Goal: Information Seeking & Learning: Learn about a topic

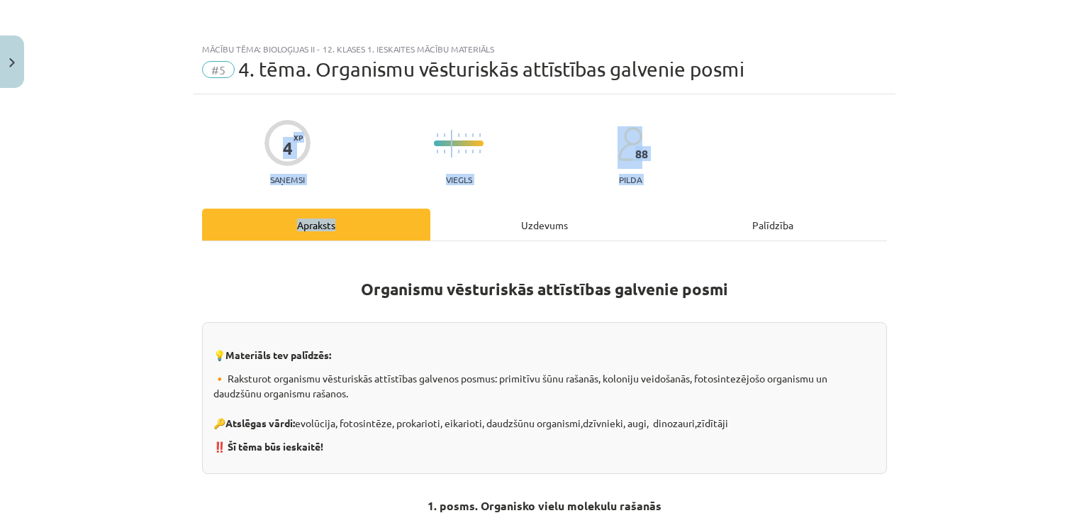
drag, startPoint x: 265, startPoint y: 114, endPoint x: 359, endPoint y: 213, distance: 136.4
click at [346, 181] on div "4 XP Saņemsi Viegls 88 pilda" at bounding box center [544, 147] width 685 height 73
drag, startPoint x: 227, startPoint y: 109, endPoint x: 332, endPoint y: 177, distance: 125.1
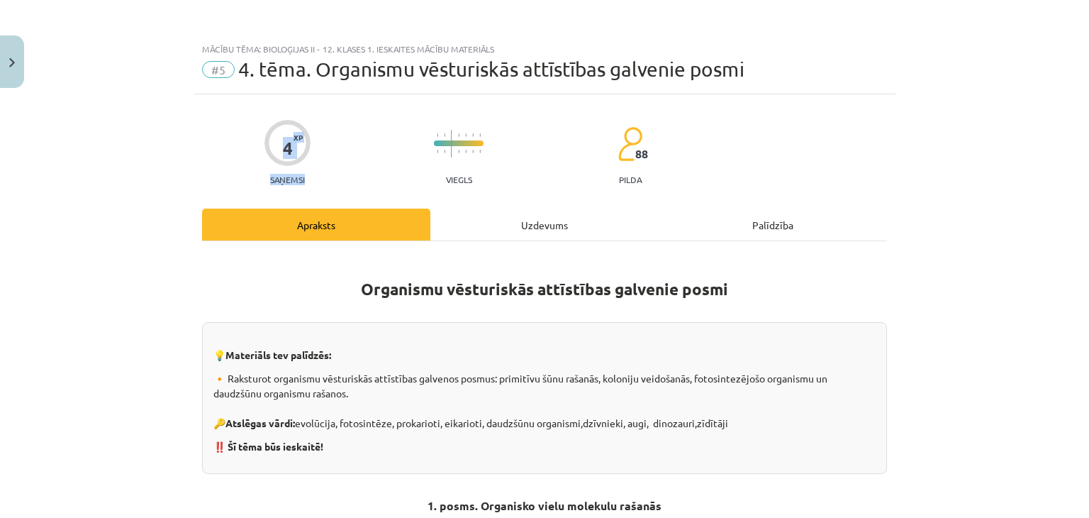
click at [332, 177] on div "4 XP Saņemsi Viegls 88 pilda" at bounding box center [544, 147] width 685 height 73
drag, startPoint x: 436, startPoint y: 193, endPoint x: 586, endPoint y: 160, distance: 153.8
drag, startPoint x: 412, startPoint y: 125, endPoint x: 665, endPoint y: 157, distance: 255.0
click at [665, 157] on div "4 XP Saņemsi Viegls 88 pilda" at bounding box center [544, 147] width 685 height 73
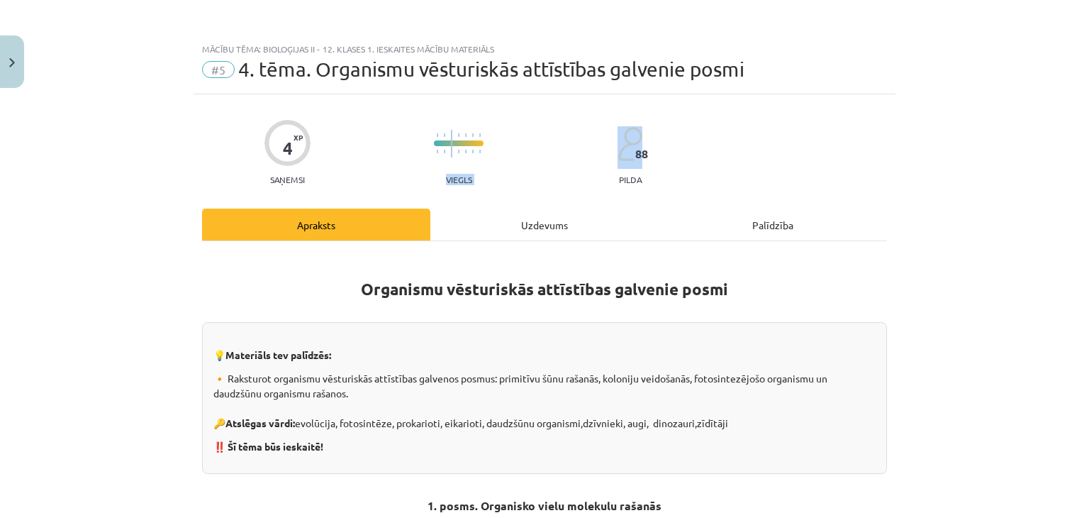
click at [665, 157] on div "4 XP Saņemsi Viegls 88 pilda" at bounding box center [544, 147] width 685 height 73
drag, startPoint x: 388, startPoint y: 134, endPoint x: 658, endPoint y: 179, distance: 273.9
click at [658, 179] on div "4 XP Saņemsi Viegls 88 pilda" at bounding box center [544, 147] width 685 height 73
drag, startPoint x: 513, startPoint y: 187, endPoint x: 502, endPoint y: 187, distance: 10.6
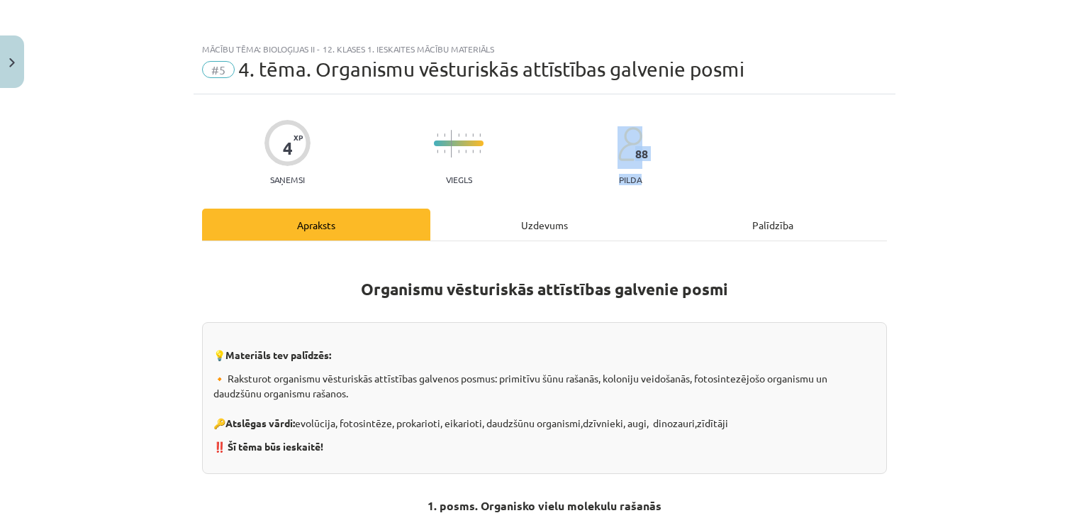
drag, startPoint x: 579, startPoint y: 133, endPoint x: 709, endPoint y: 177, distance: 137.4
click at [709, 177] on div "4 XP Saņemsi Viegls 88 pilda" at bounding box center [544, 147] width 685 height 73
click at [11, 65] on img "Close" at bounding box center [12, 62] width 6 height 9
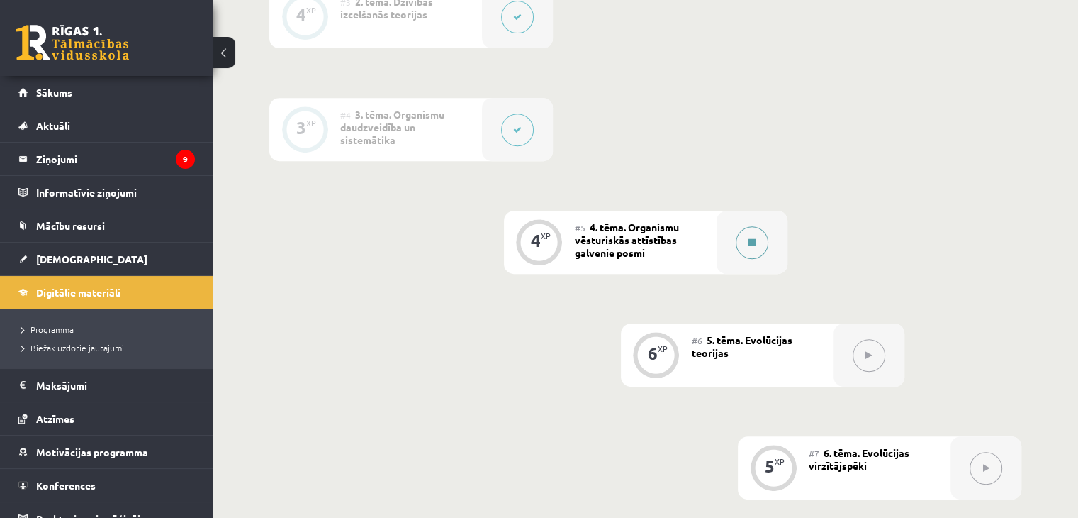
click at [746, 251] on button at bounding box center [752, 242] width 33 height 33
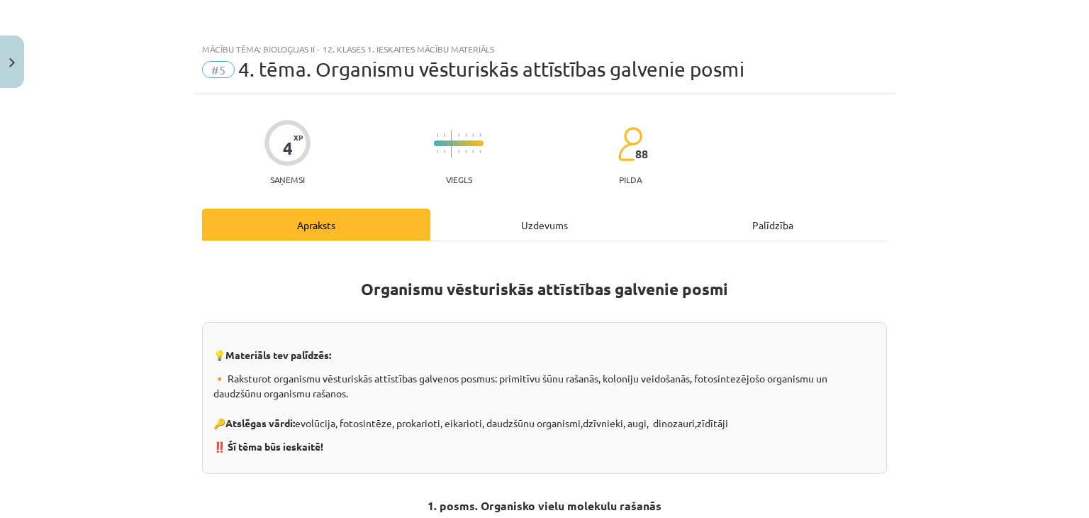
click at [536, 239] on div "Uzdevums" at bounding box center [544, 224] width 228 height 32
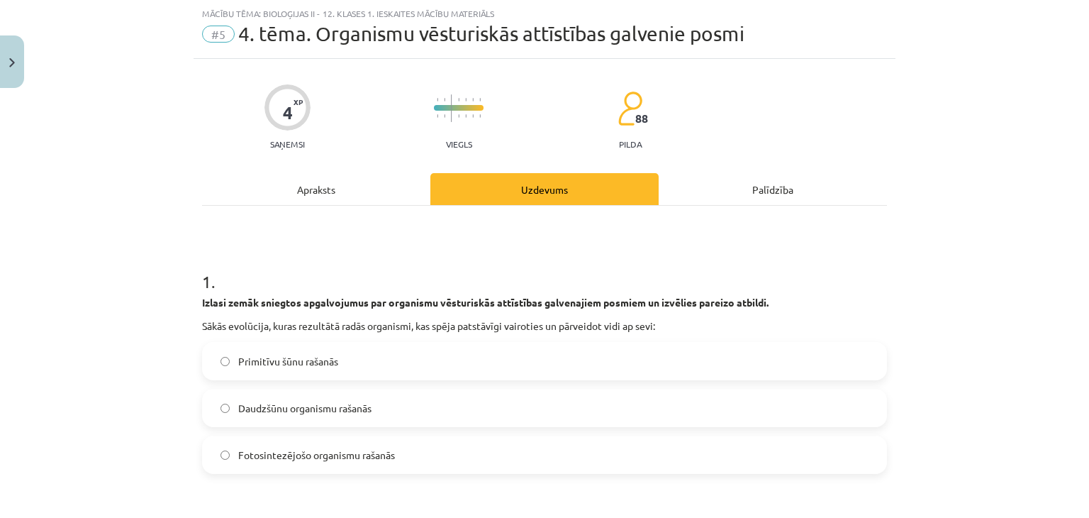
click at [297, 195] on div "Apraksts" at bounding box center [316, 189] width 228 height 32
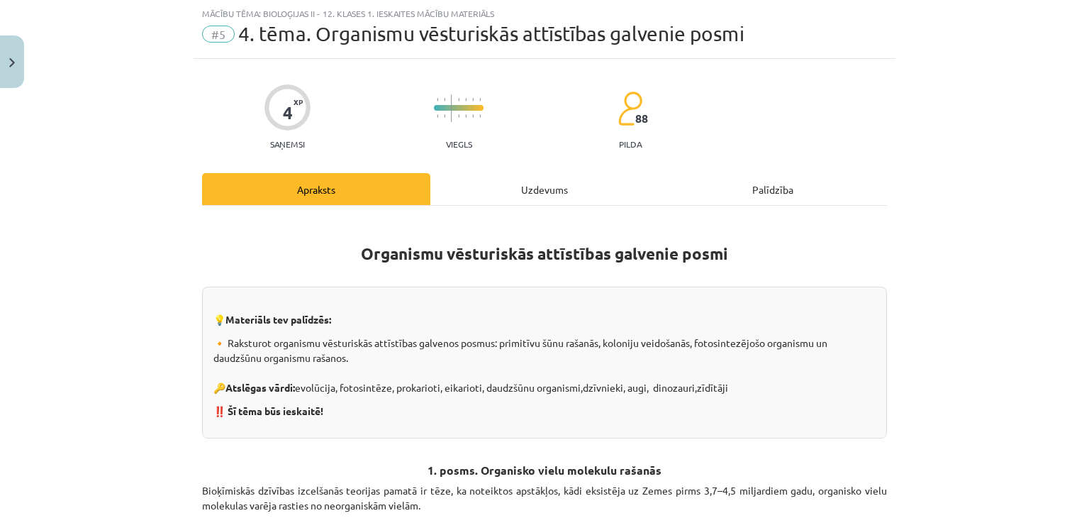
click at [547, 181] on div "Uzdevums" at bounding box center [544, 189] width 228 height 32
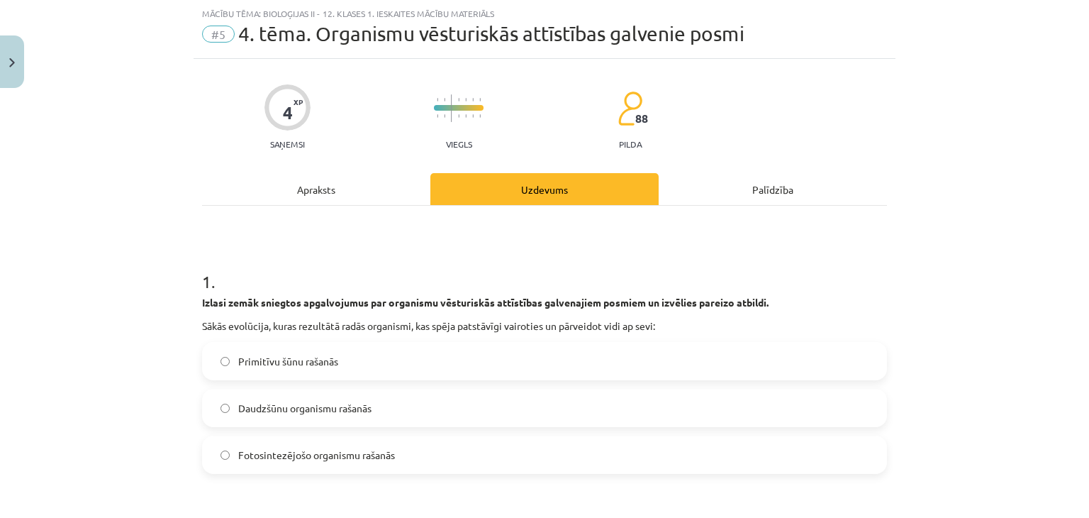
click at [730, 183] on div "Palīdzība" at bounding box center [773, 189] width 228 height 32
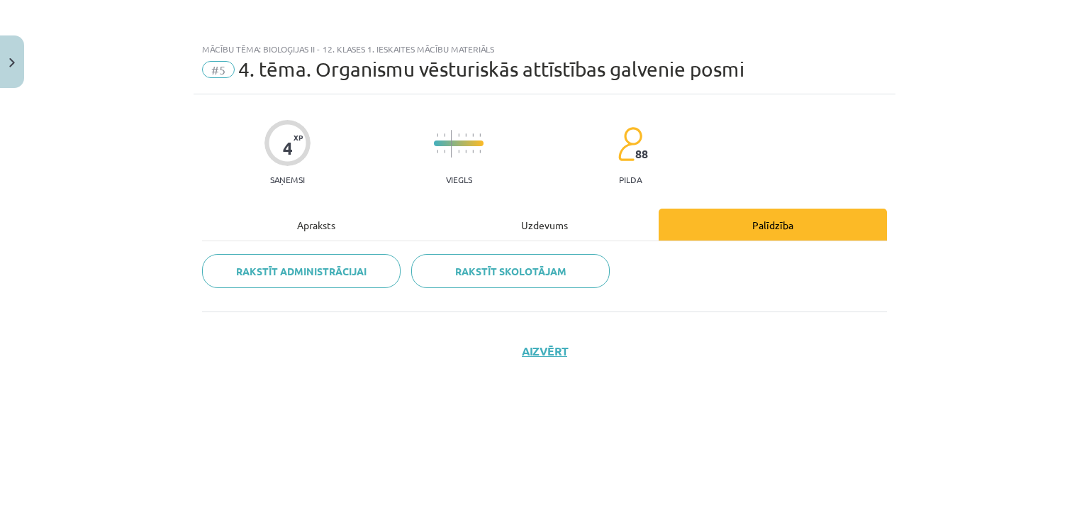
click at [298, 231] on div "Apraksts" at bounding box center [316, 224] width 228 height 32
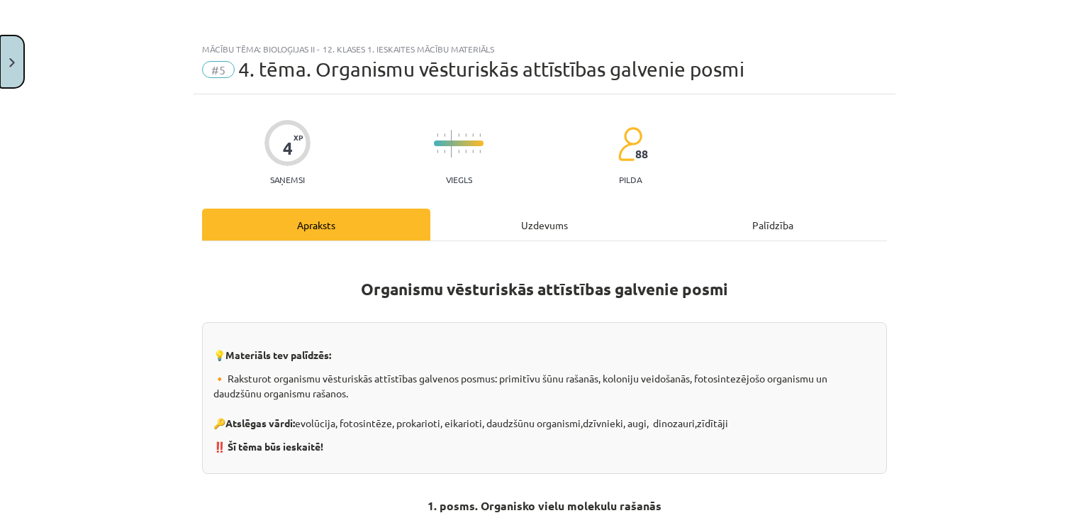
click at [6, 55] on button "Close" at bounding box center [12, 61] width 24 height 52
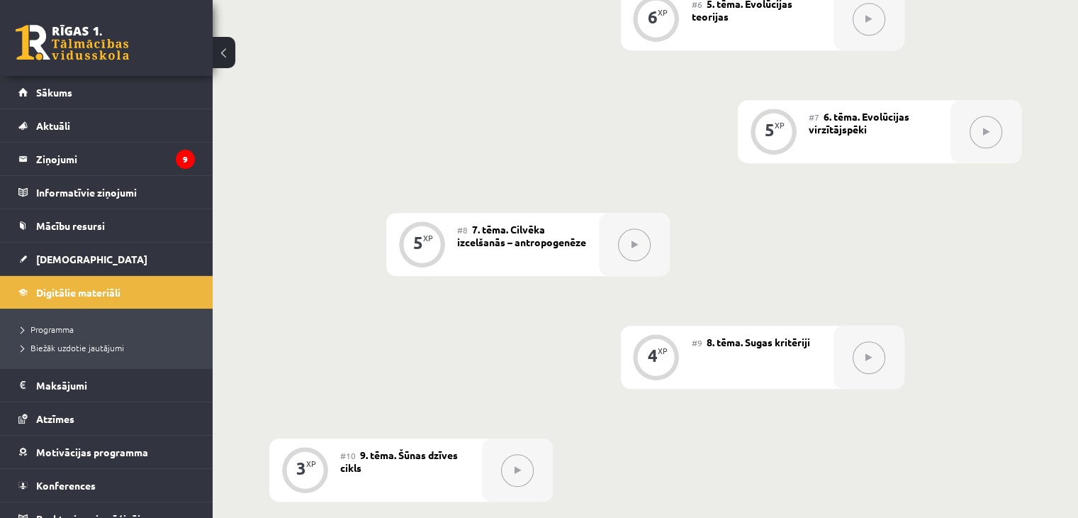
scroll to position [990, 0]
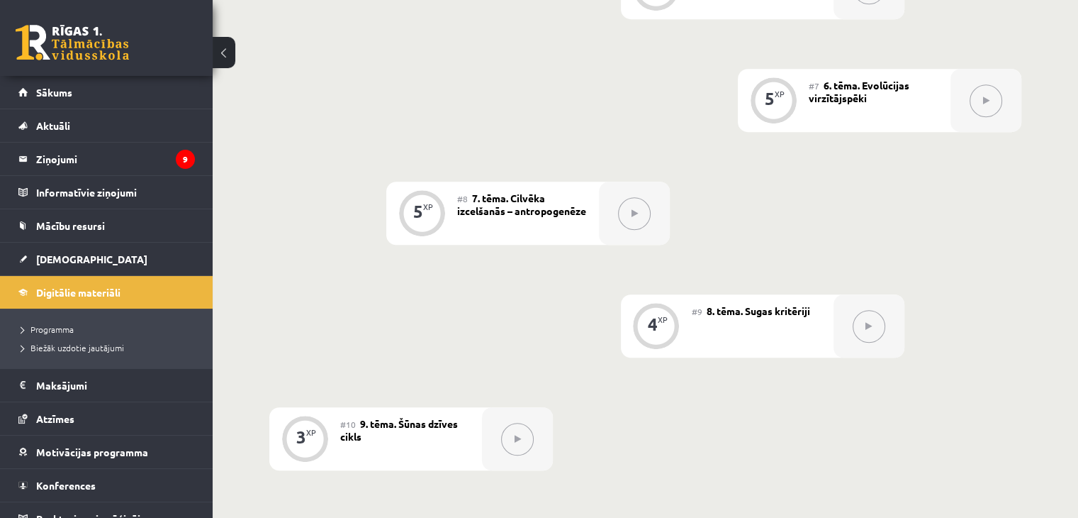
click at [219, 55] on button at bounding box center [224, 52] width 23 height 31
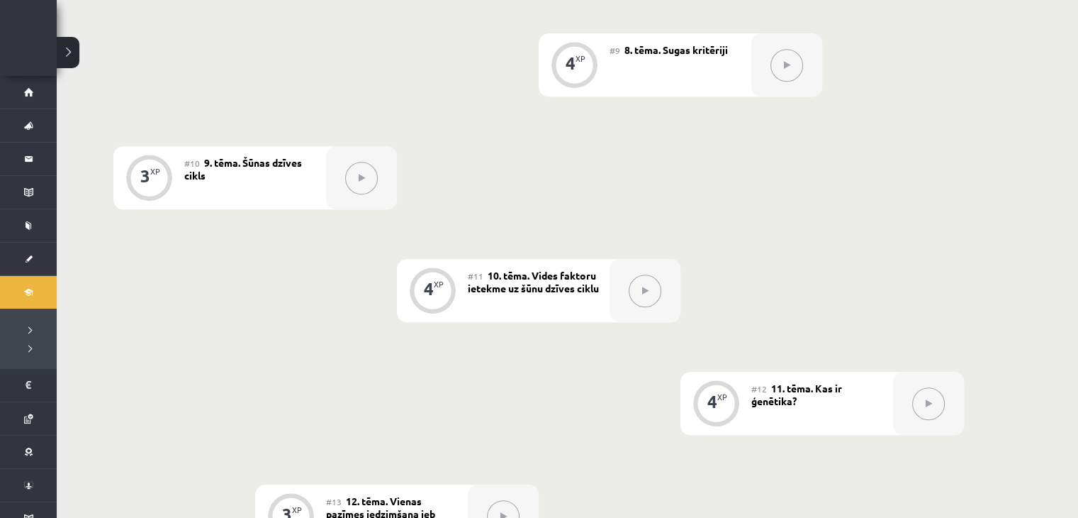
scroll to position [678, 0]
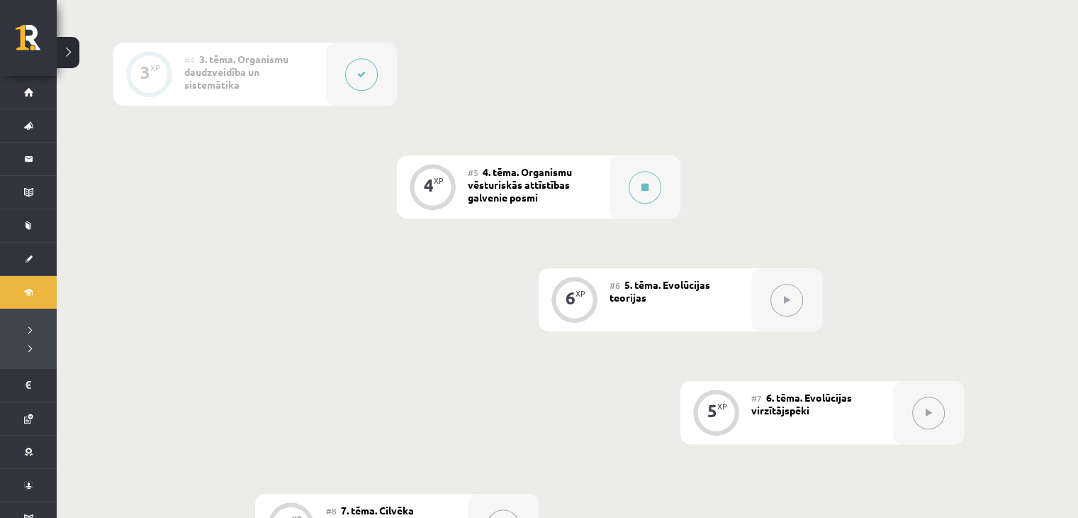
click at [72, 60] on button at bounding box center [68, 52] width 23 height 31
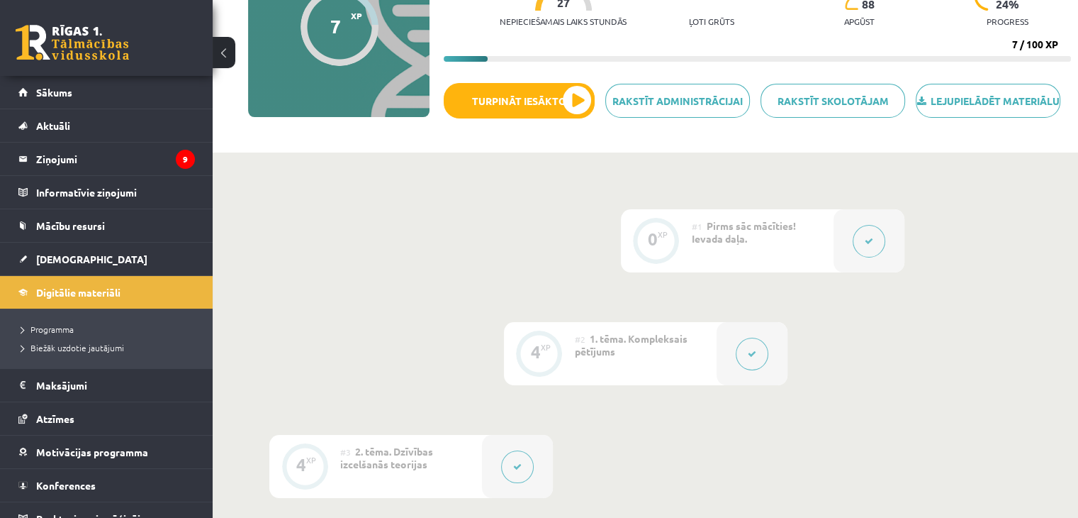
scroll to position [0, 0]
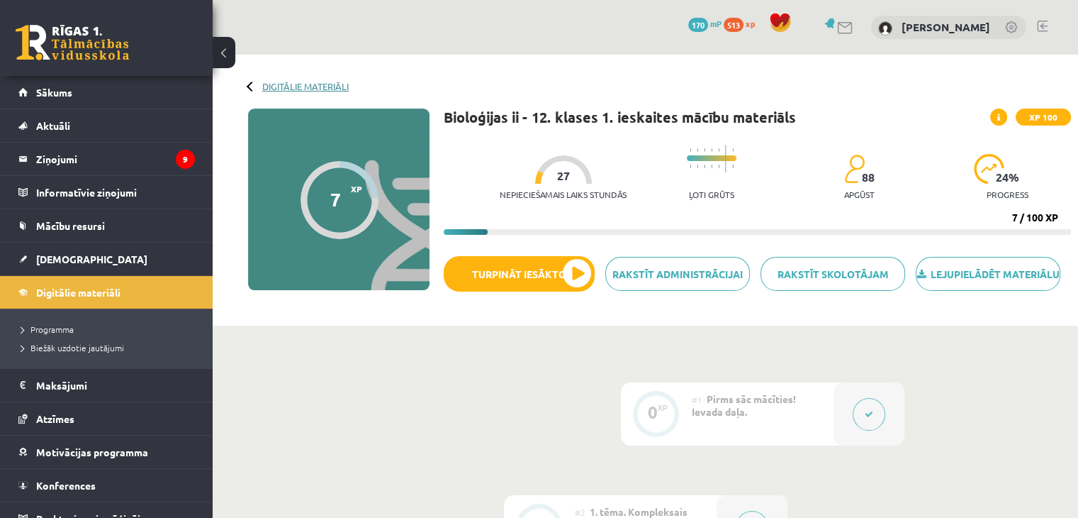
click at [289, 86] on link "Digitālie materiāli" at bounding box center [305, 86] width 86 height 11
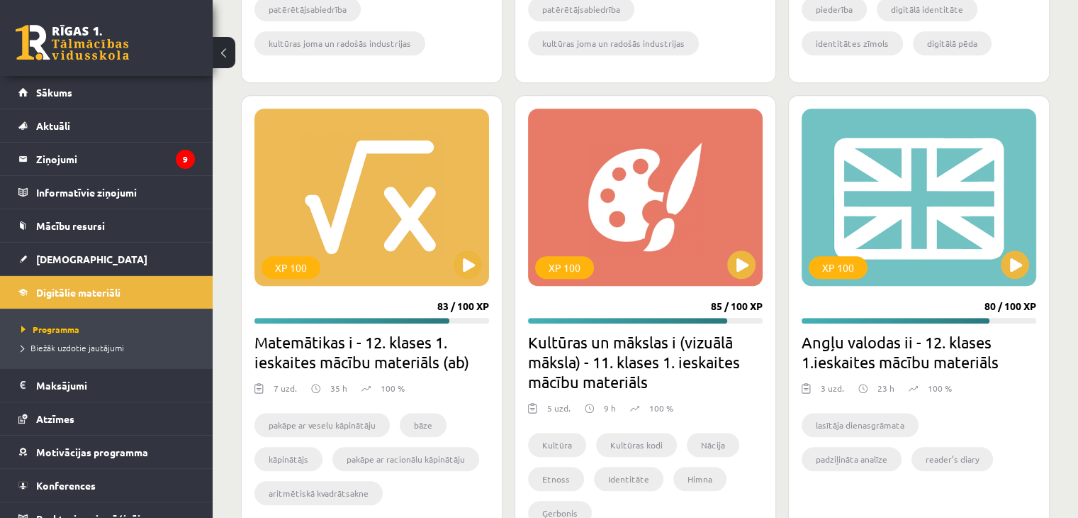
scroll to position [1259, 0]
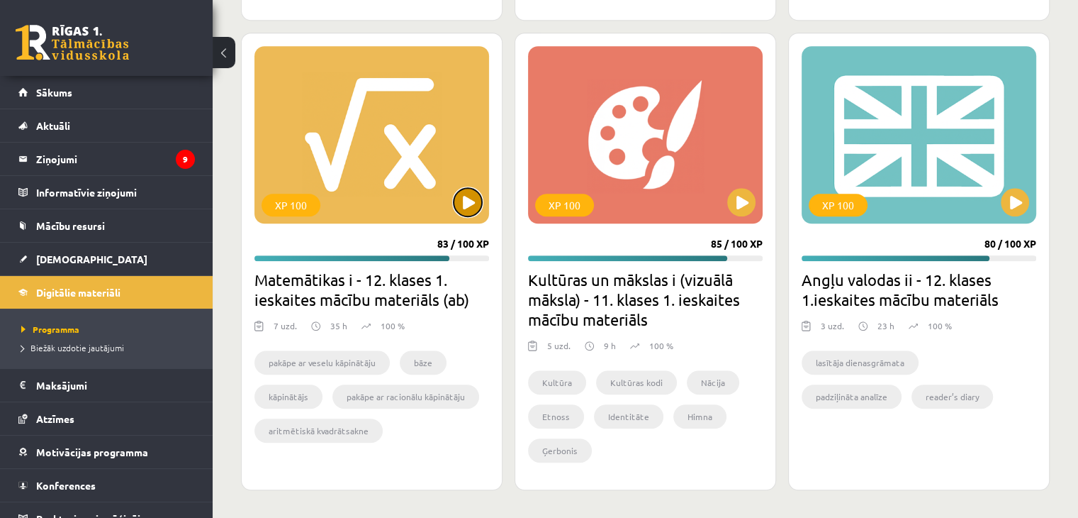
click at [464, 208] on button at bounding box center [468, 202] width 28 height 28
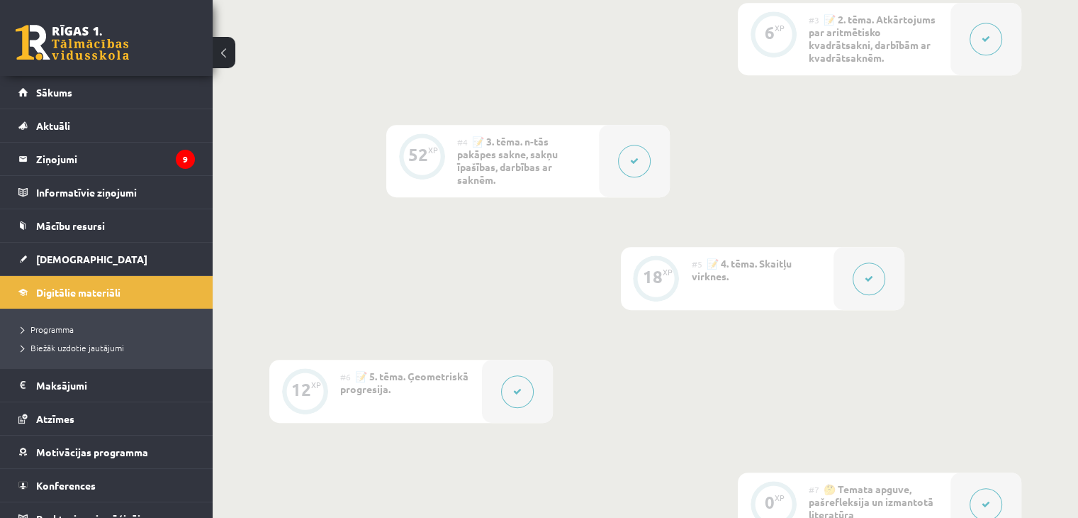
scroll to position [678, 0]
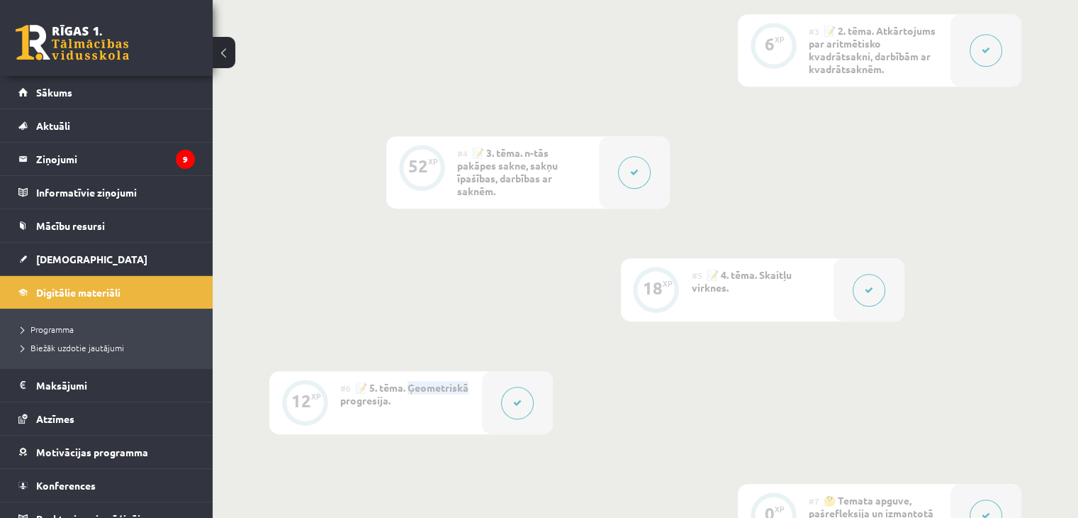
drag, startPoint x: 414, startPoint y: 383, endPoint x: 481, endPoint y: 376, distance: 67.7
click at [481, 376] on div "#6 📝 5. tēma. Ģeometriskā progresija." at bounding box center [411, 402] width 142 height 63
click at [527, 305] on div "0 XP #1 💡 Pirms sāc mācīties! Ievada daļa. 12 XP #2 📝 1. tēma. Skaitļa jēdziena…" at bounding box center [645, 168] width 752 height 758
drag, startPoint x: 489, startPoint y: 153, endPoint x: 491, endPoint y: 286, distance: 132.6
click at [491, 286] on div "0 XP #1 💡 Pirms sāc mācīties! Ievada daļa. 12 XP #2 📝 1. tēma. Skaitļa jēdziena…" at bounding box center [645, 168] width 752 height 758
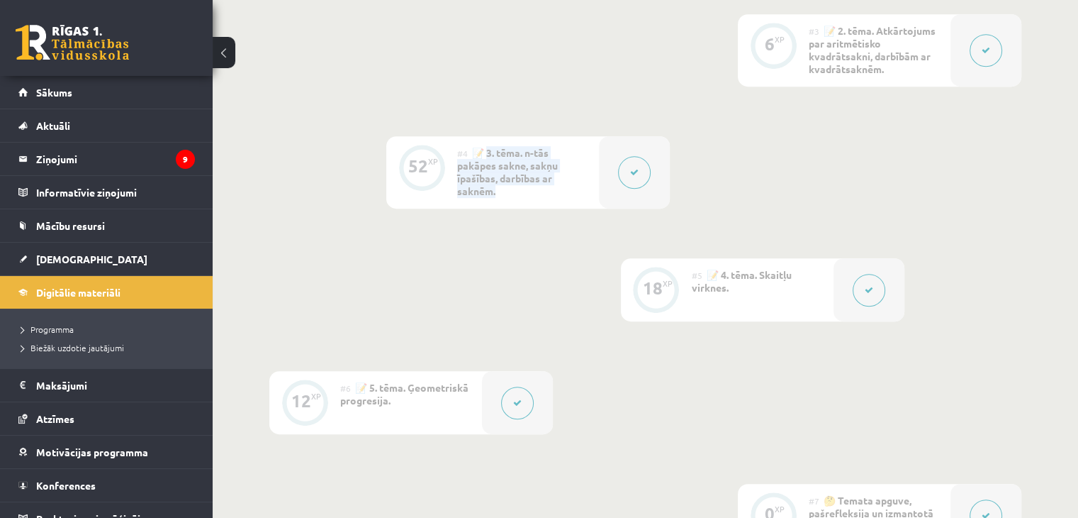
click at [491, 286] on div "0 XP #1 💡 Pirms sāc mācīties! Ievada daļa. 12 XP #2 📝 1. tēma. Skaitļa jēdziena…" at bounding box center [645, 168] width 752 height 758
click at [82, 291] on span "Digitālie materiāli" at bounding box center [78, 292] width 84 height 13
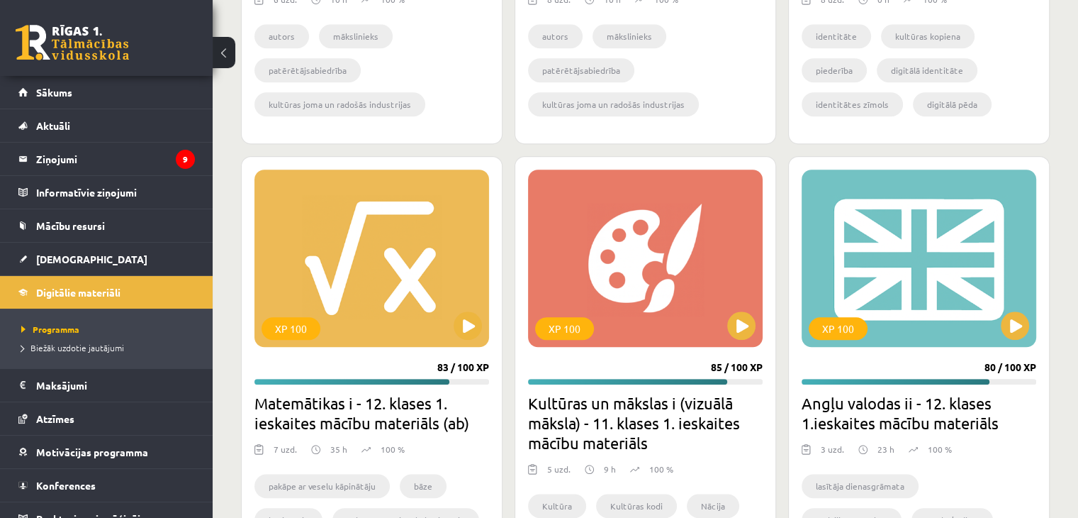
scroll to position [1259, 0]
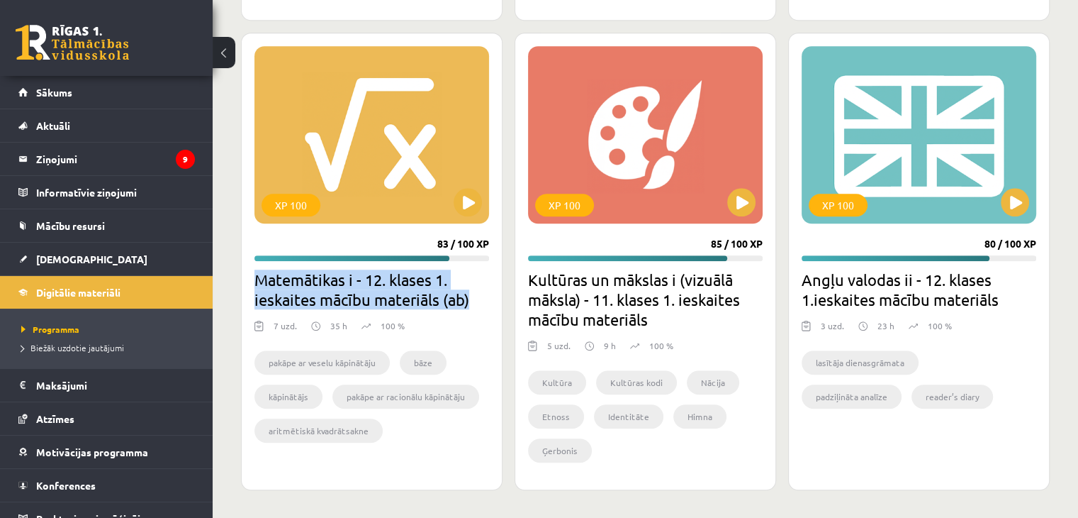
drag, startPoint x: 255, startPoint y: 274, endPoint x: 476, endPoint y: 289, distance: 221.7
click at [476, 289] on h2 "Matemātikas i - 12. klases 1. ieskaites mācību materiāls (ab)" at bounding box center [372, 289] width 235 height 40
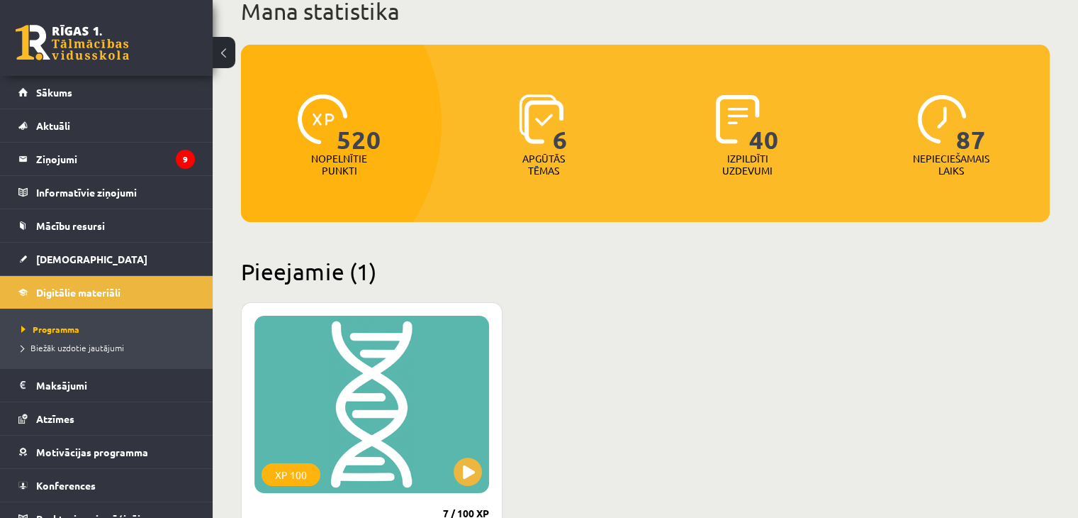
scroll to position [0, 0]
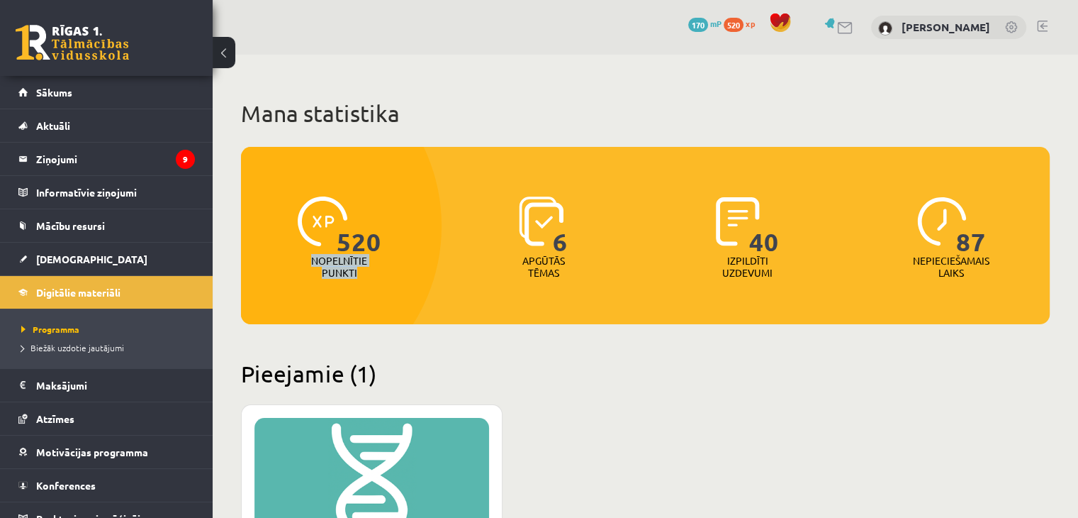
drag, startPoint x: 310, startPoint y: 257, endPoint x: 377, endPoint y: 272, distance: 68.8
click at [377, 272] on div "520 Nopelnītie punkti" at bounding box center [339, 238] width 197 height 98
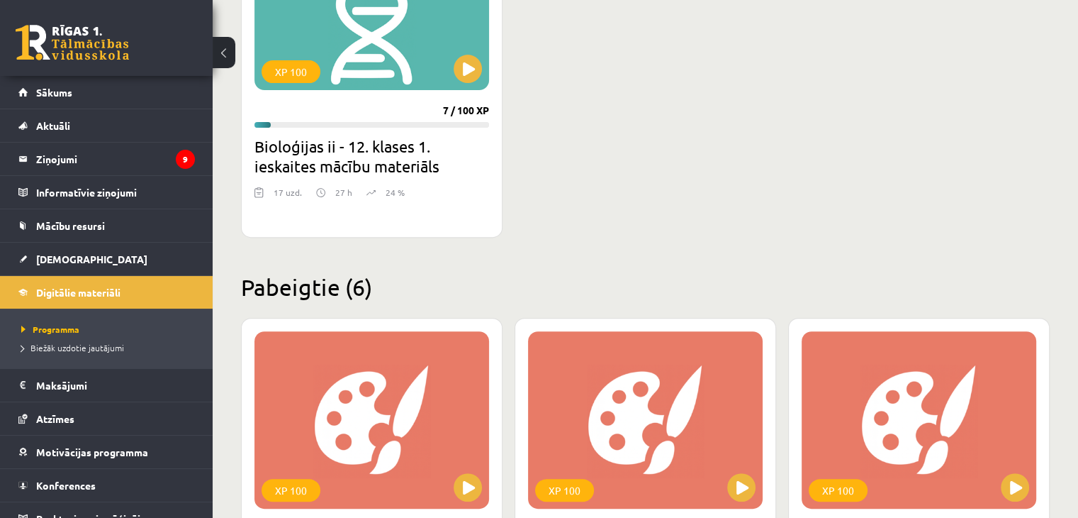
scroll to position [533, 0]
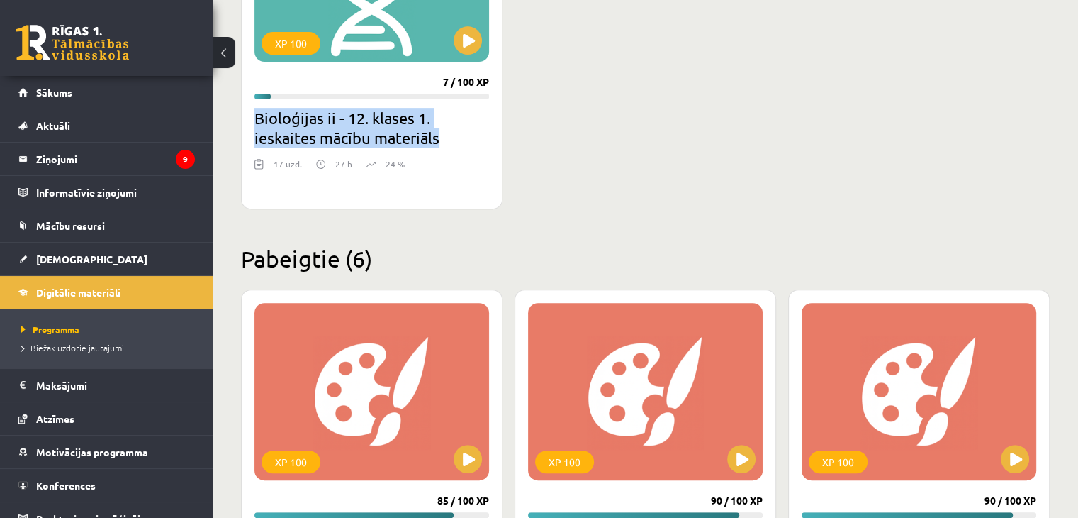
drag, startPoint x: 257, startPoint y: 116, endPoint x: 445, endPoint y: 144, distance: 190.0
click at [445, 144] on h2 "Bioloģijas ii - 12. klases 1. ieskaites mācību materiāls" at bounding box center [372, 128] width 235 height 40
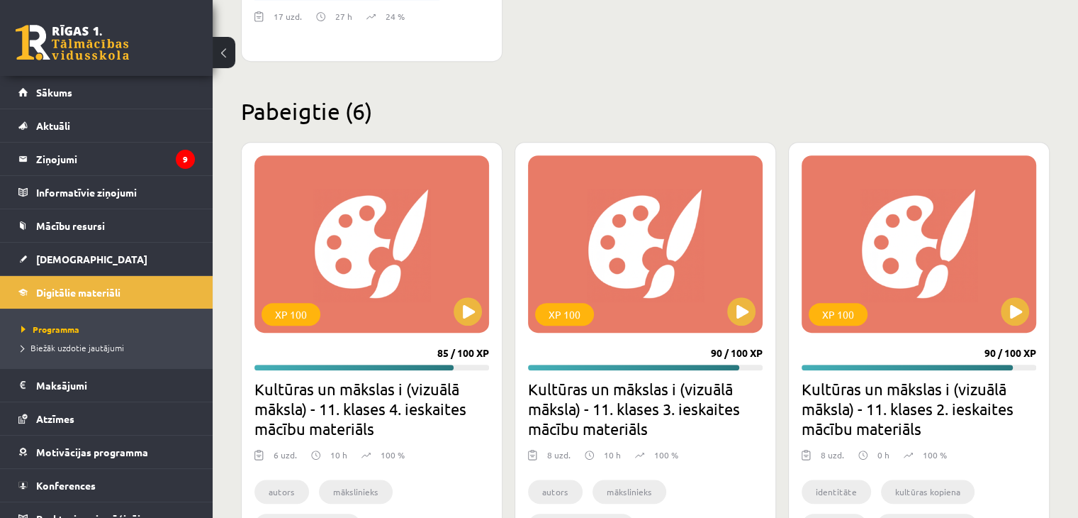
scroll to position [912, 0]
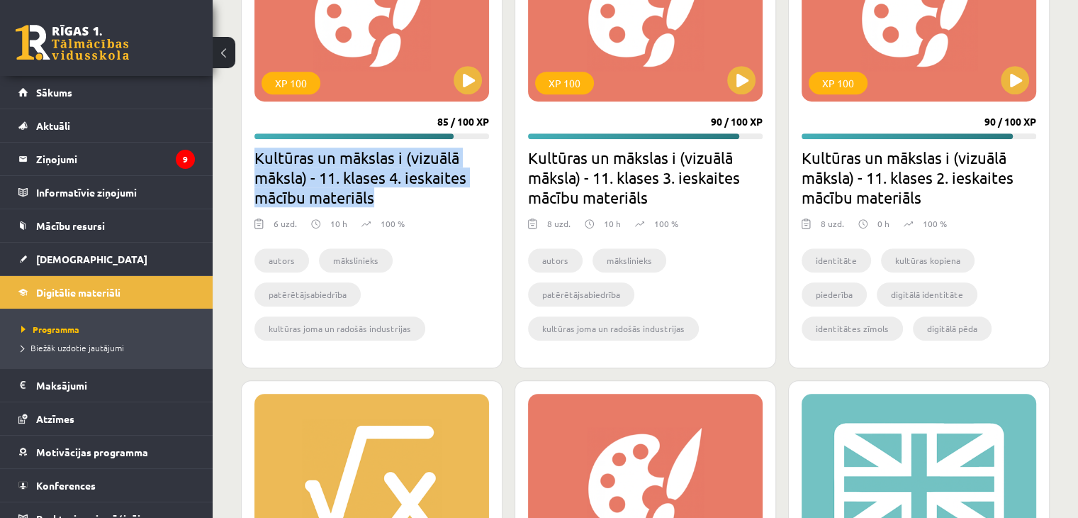
drag, startPoint x: 254, startPoint y: 154, endPoint x: 401, endPoint y: 194, distance: 152.9
click at [401, 194] on h2 "Kultūras un mākslas i (vizuālā māksla) - 11. klases 4. ieskaites mācību materiā…" at bounding box center [372, 177] width 235 height 60
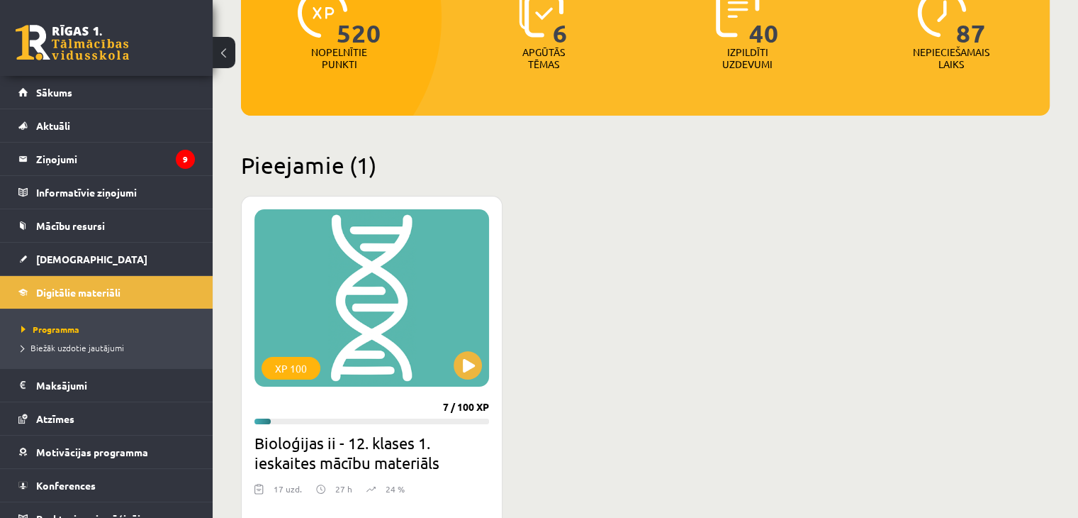
scroll to position [0, 0]
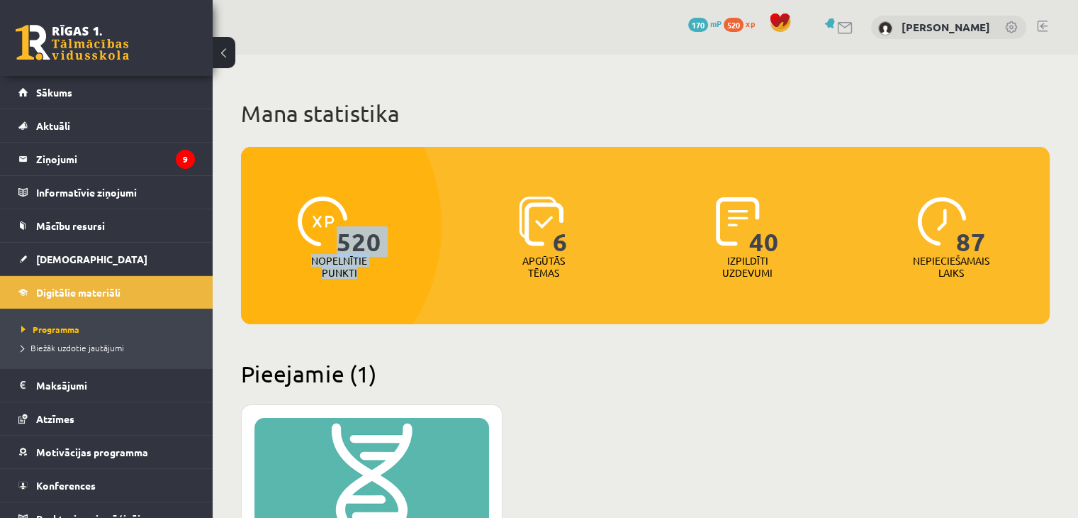
drag, startPoint x: 337, startPoint y: 242, endPoint x: 380, endPoint y: 279, distance: 56.3
click at [380, 279] on div "520 Nopelnītie punkti" at bounding box center [339, 238] width 197 height 98
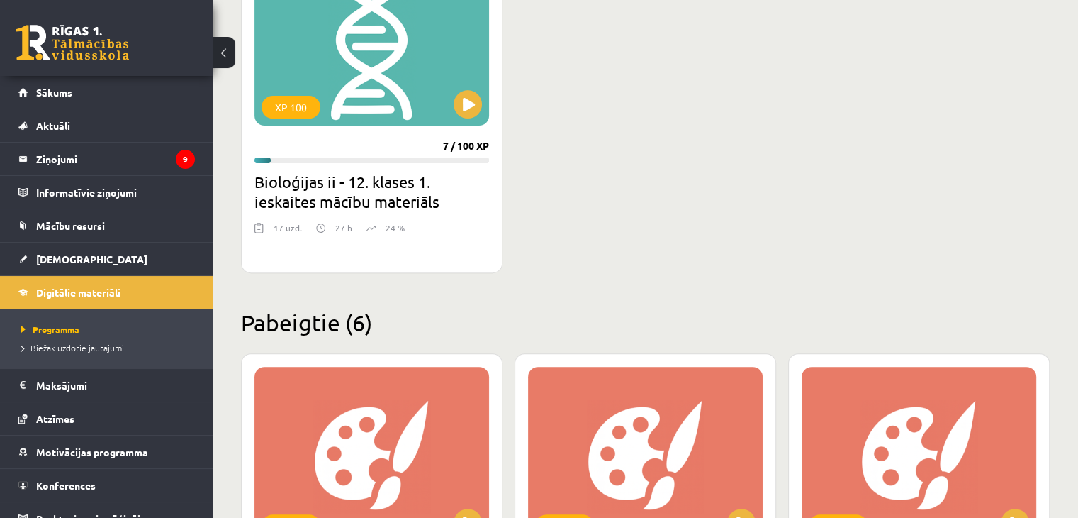
scroll to position [470, 0]
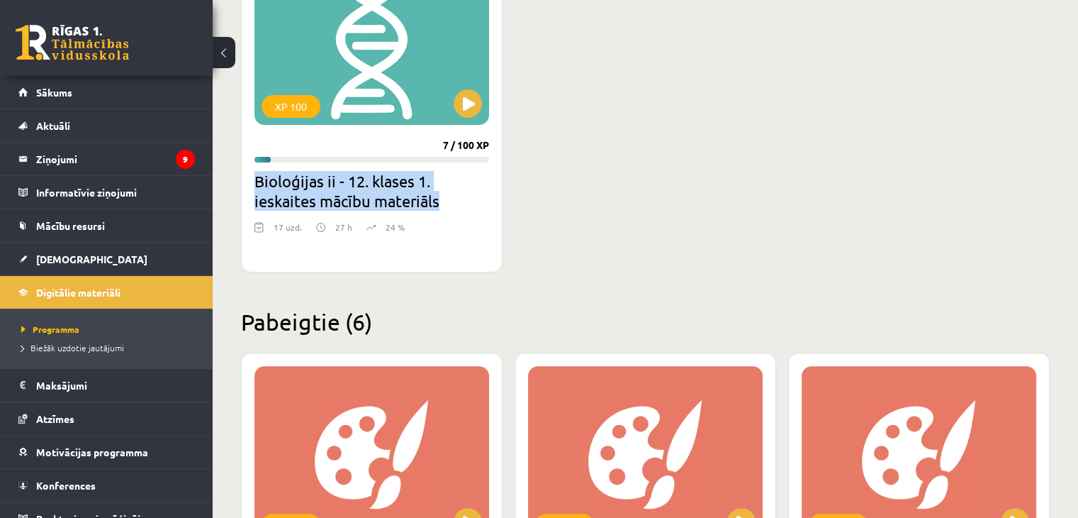
drag, startPoint x: 255, startPoint y: 177, endPoint x: 462, endPoint y: 202, distance: 209.3
click at [462, 202] on h2 "Bioloģijas ii - 12. klases 1. ieskaites mācību materiāls" at bounding box center [372, 191] width 235 height 40
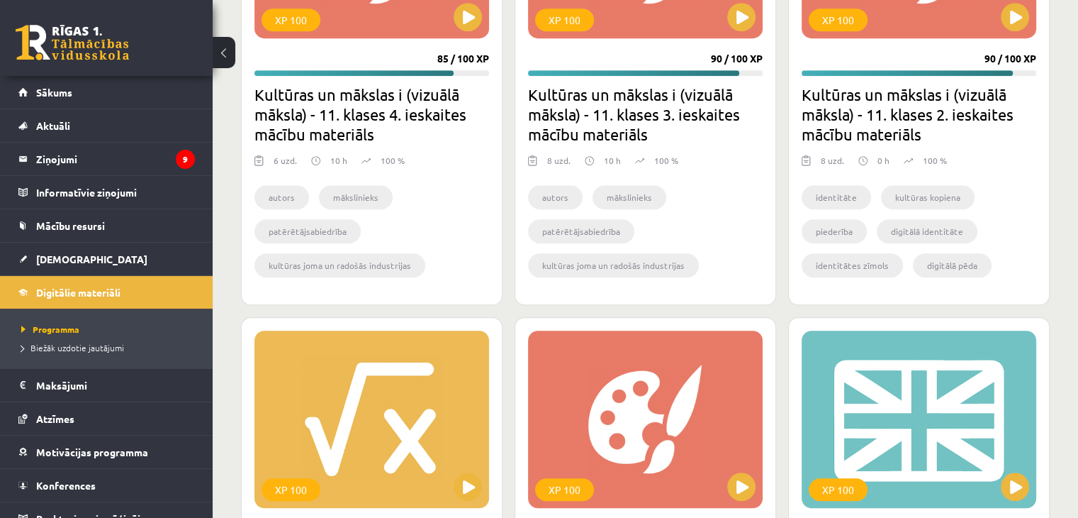
scroll to position [973, 0]
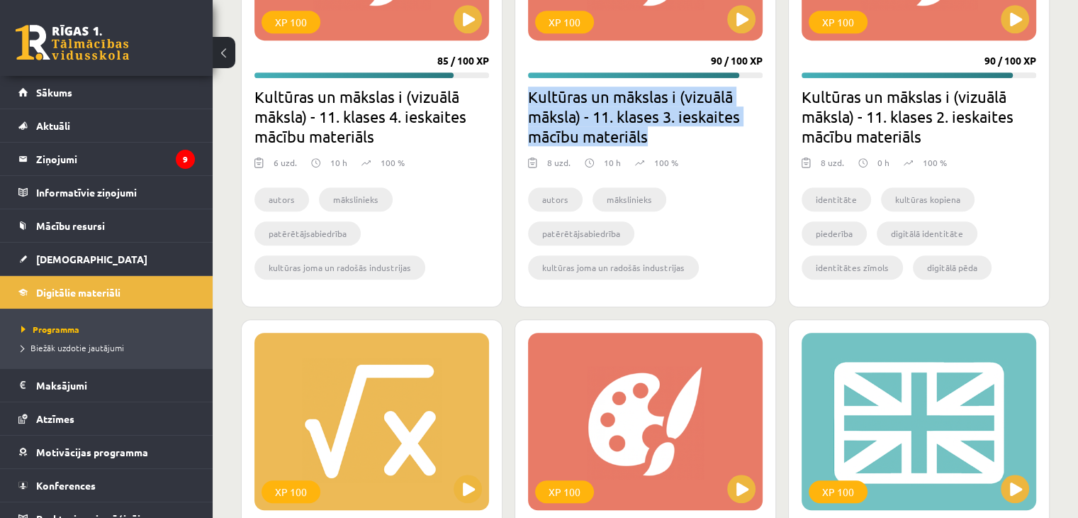
drag, startPoint x: 528, startPoint y: 94, endPoint x: 664, endPoint y: 138, distance: 142.1
click at [664, 138] on h2 "Kultūras un mākslas i (vizuālā māksla) - 11. klases 3. ieskaites mācību materiā…" at bounding box center [645, 116] width 235 height 60
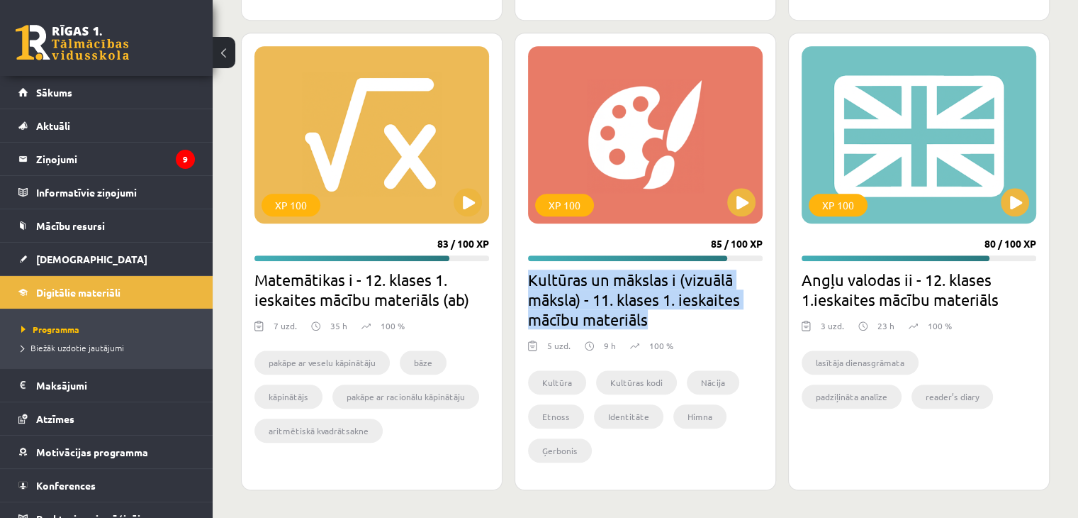
drag, startPoint x: 530, startPoint y: 281, endPoint x: 695, endPoint y: 330, distance: 173.2
click at [695, 330] on div "XP 100 85 / 100 XP Kultūras un mākslas i (vizuālā māksla) - 11. klases 1. ieska…" at bounding box center [646, 261] width 262 height 457
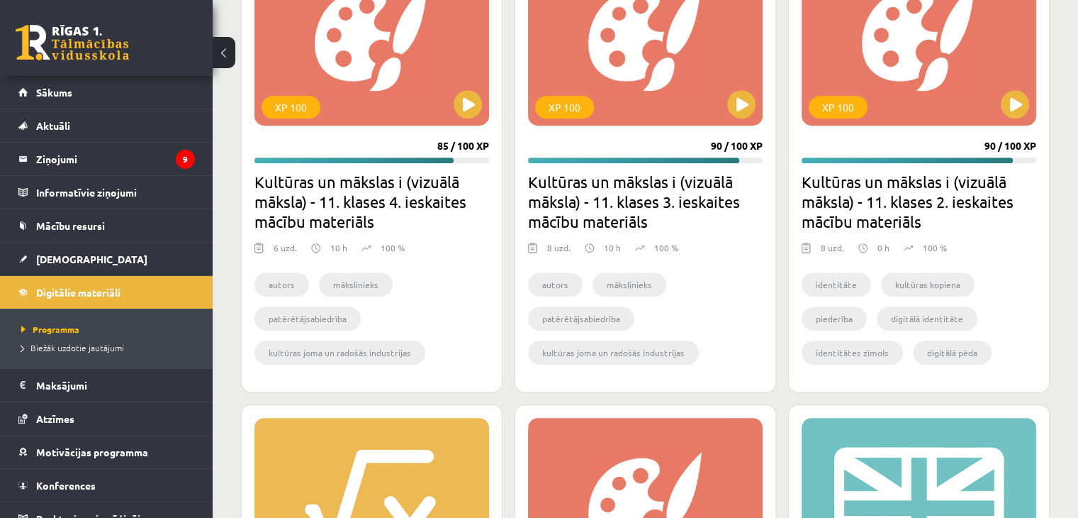
scroll to position [734, 0]
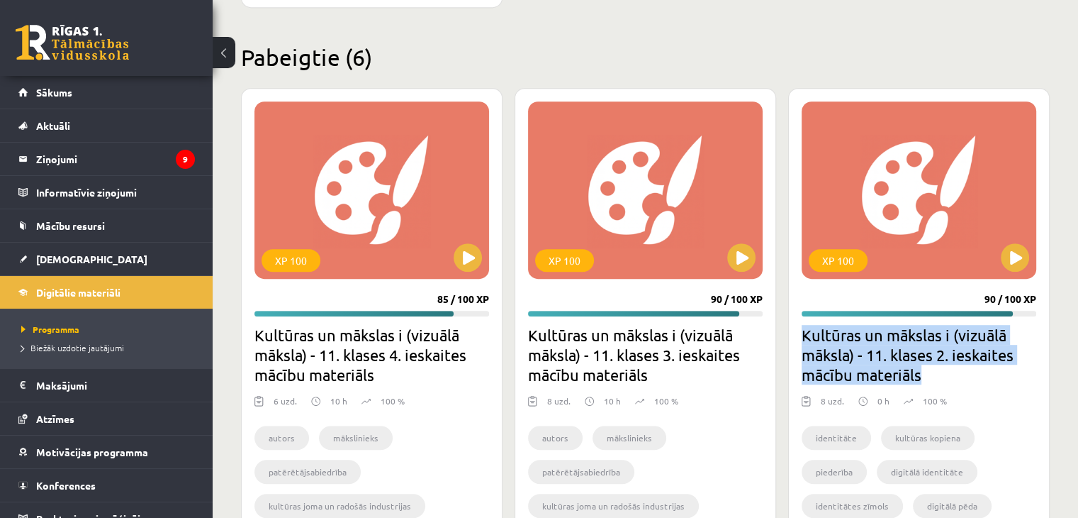
drag, startPoint x: 798, startPoint y: 331, endPoint x: 946, endPoint y: 376, distance: 154.8
click at [946, 376] on div "XP 100 90 / 100 XP Kultūras un mākslas i (vizuālā māksla) - 11. klases 2. ieska…" at bounding box center [919, 316] width 262 height 457
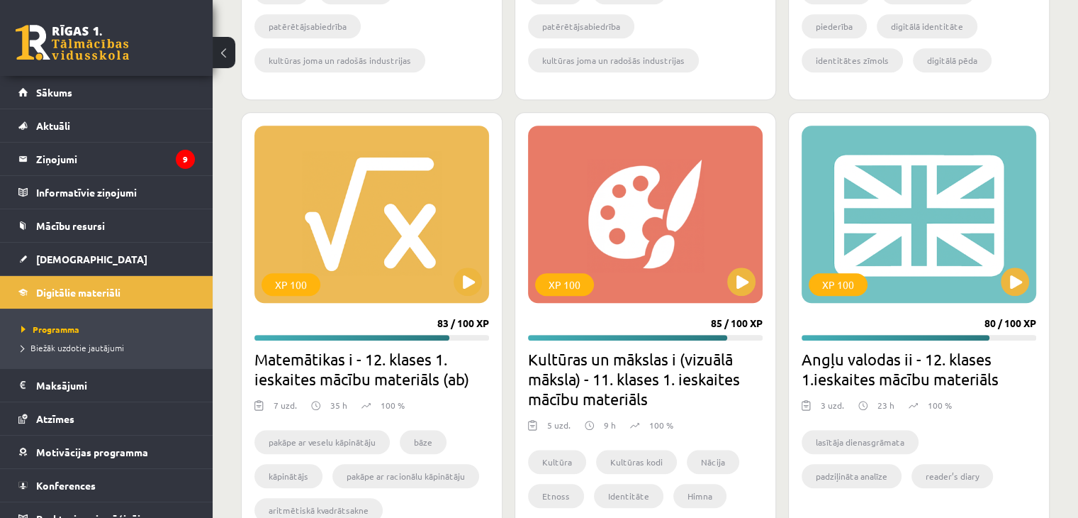
scroll to position [1256, 0]
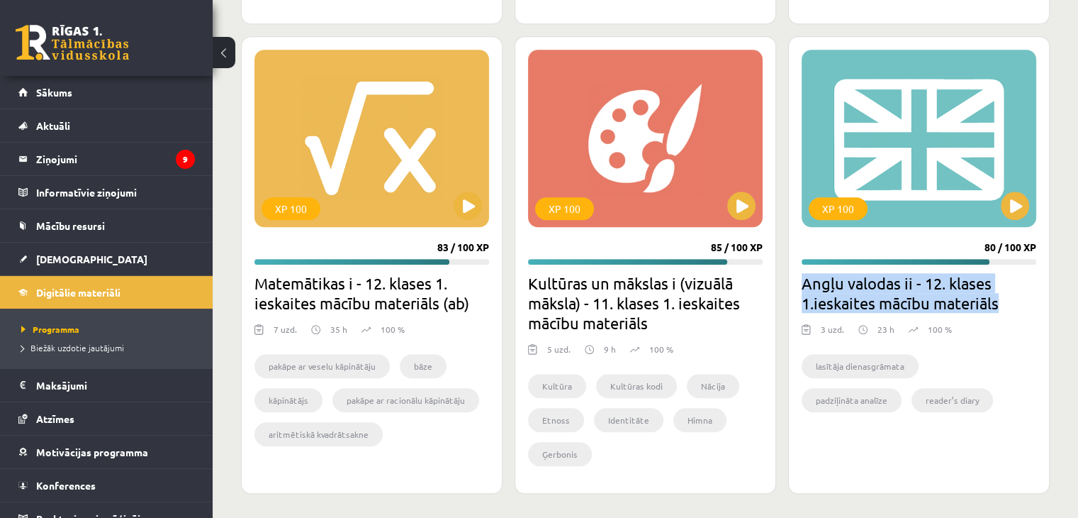
drag, startPoint x: 803, startPoint y: 283, endPoint x: 1001, endPoint y: 305, distance: 199.7
click at [1001, 305] on h2 "Angļu valodas ii - 12. klases 1.ieskaites mācību materiāls" at bounding box center [919, 293] width 235 height 40
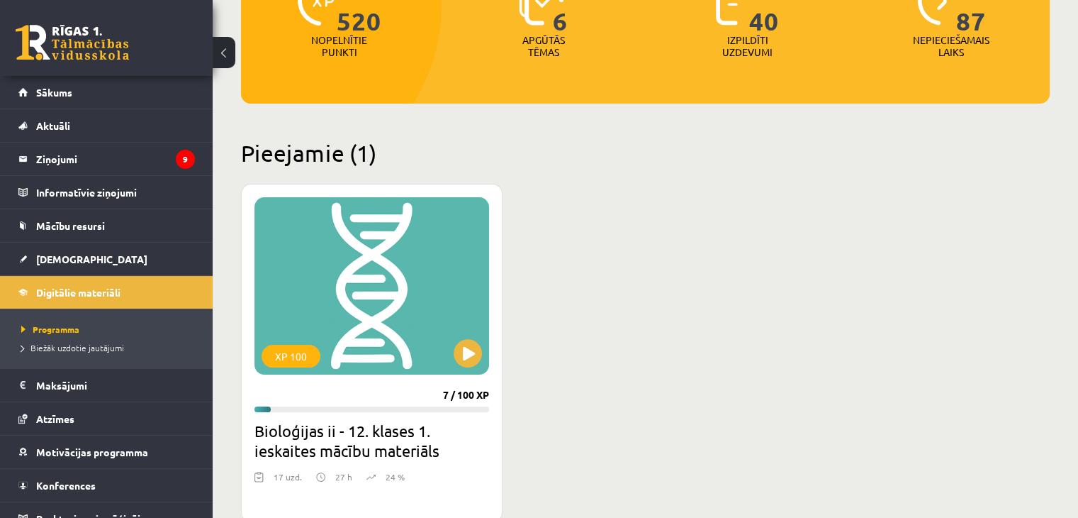
scroll to position [0, 0]
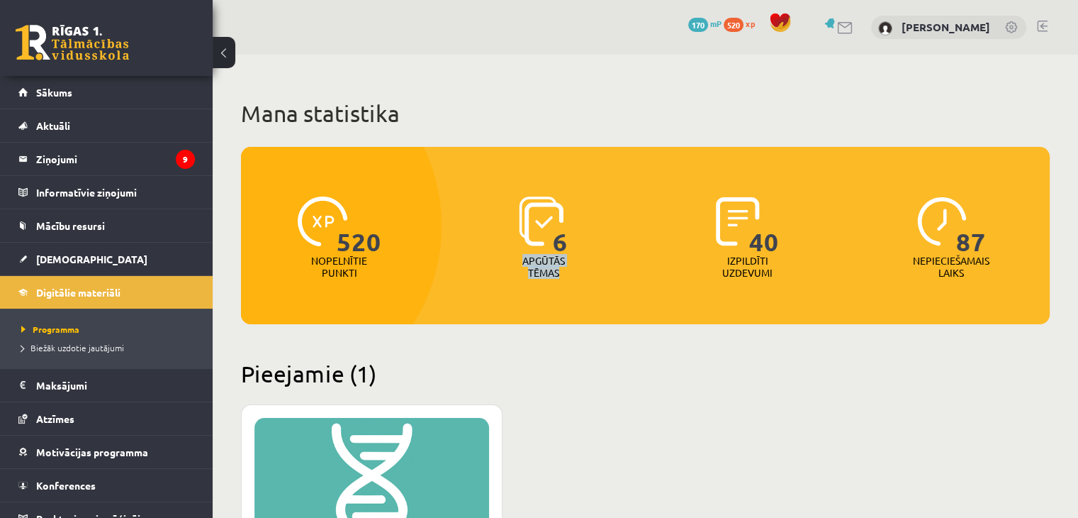
drag, startPoint x: 524, startPoint y: 257, endPoint x: 591, endPoint y: 274, distance: 69.0
click at [591, 274] on div "6 Apgūtās tēmas" at bounding box center [543, 238] width 197 height 98
drag, startPoint x: 724, startPoint y: 262, endPoint x: 794, endPoint y: 280, distance: 72.6
click at [794, 280] on div "40 Izpildīti uzdevumi" at bounding box center [747, 238] width 197 height 98
drag, startPoint x: 915, startPoint y: 263, endPoint x: 1002, endPoint y: 289, distance: 90.4
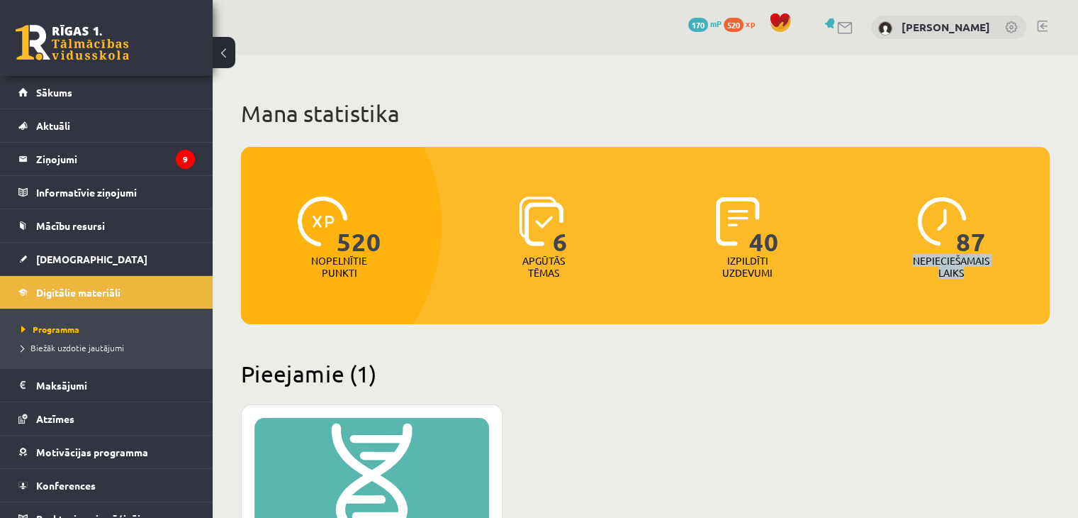
click at [1002, 289] on div "520 Nopelnītie punkti 6 Apgūtās tēmas 40 Izpildīti uzdevumi 87 Nepieciešamais l…" at bounding box center [645, 235] width 809 height 177
drag, startPoint x: 910, startPoint y: 255, endPoint x: 1017, endPoint y: 298, distance: 114.5
click at [1017, 298] on div "520 Nopelnītie punkti 6 Apgūtās tēmas 40 Izpildīti uzdevumi 87 Nepieciešamais l…" at bounding box center [645, 235] width 809 height 177
click at [994, 293] on div "520 Nopelnītie punkti 6 Apgūtās tēmas 40 Izpildīti uzdevumi 87 Nepieciešamais l…" at bounding box center [645, 235] width 809 height 177
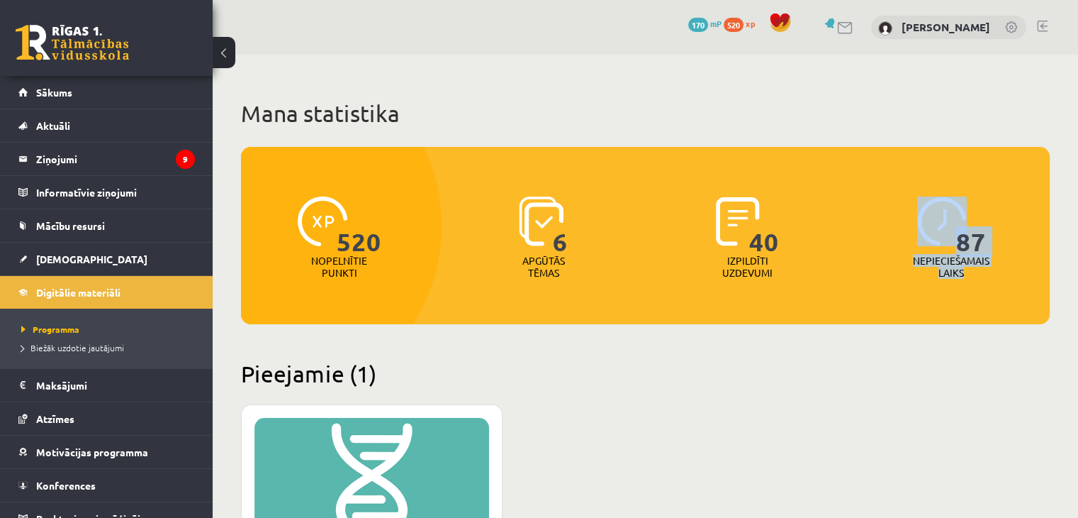
drag, startPoint x: 910, startPoint y: 255, endPoint x: 991, endPoint y: 278, distance: 83.9
click at [991, 278] on div "87 Nepieciešamais laiks" at bounding box center [951, 238] width 197 height 98
drag, startPoint x: 911, startPoint y: 261, endPoint x: 1002, endPoint y: 283, distance: 93.4
click at [1002, 283] on div "87 Nepieciešamais laiks" at bounding box center [951, 238] width 197 height 98
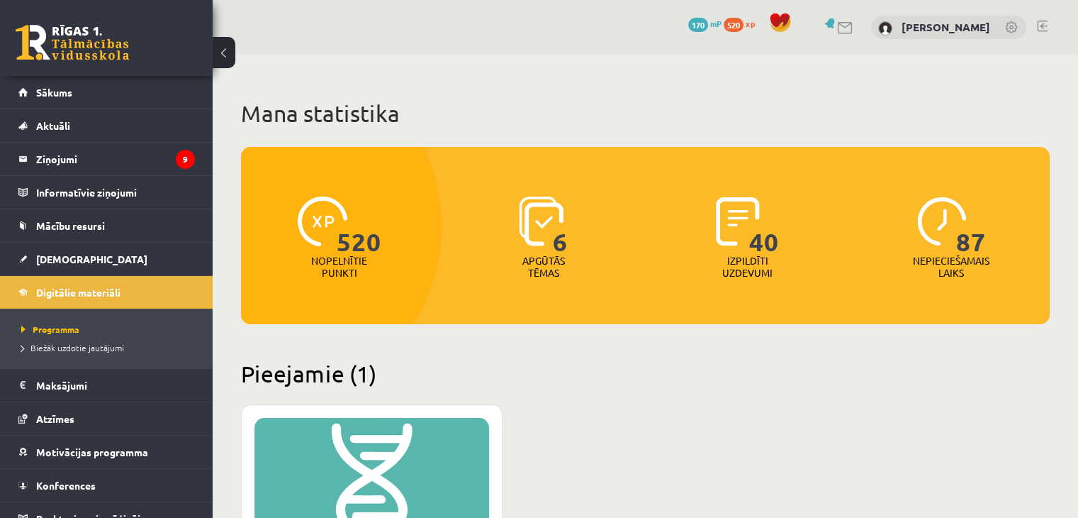
click at [840, 247] on div "40 Izpildīti uzdevumi" at bounding box center [747, 238] width 197 height 98
drag, startPoint x: 726, startPoint y: 259, endPoint x: 800, endPoint y: 274, distance: 75.8
click at [800, 274] on div "40 Izpildīti uzdevumi" at bounding box center [747, 238] width 197 height 98
click at [652, 275] on div "40 Izpildīti uzdevumi" at bounding box center [747, 238] width 197 height 98
drag, startPoint x: 520, startPoint y: 265, endPoint x: 591, endPoint y: 283, distance: 73.8
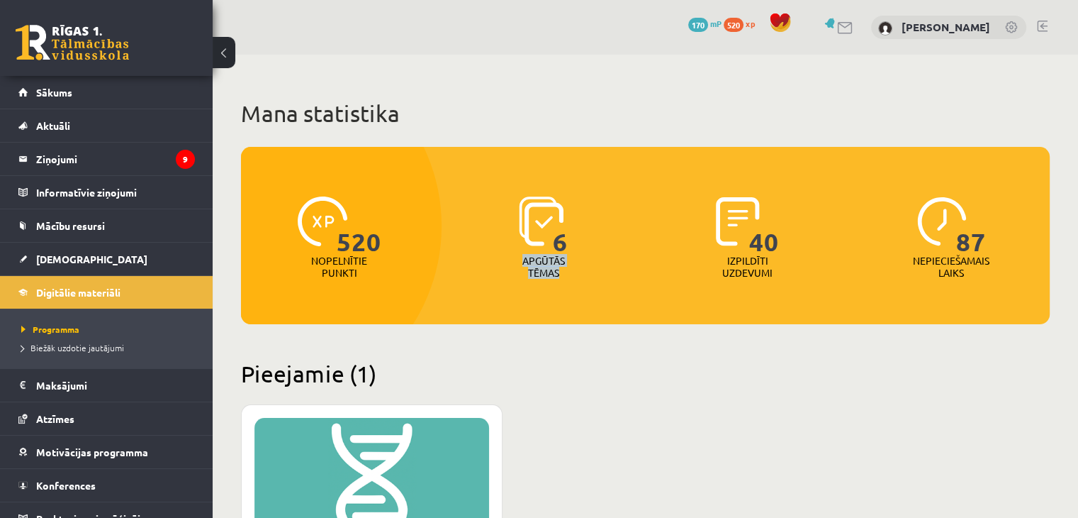
click at [591, 283] on div "6 Apgūtās tēmas" at bounding box center [543, 238] width 197 height 98
drag, startPoint x: 303, startPoint y: 255, endPoint x: 395, endPoint y: 272, distance: 93.6
click at [395, 272] on div "520 Nopelnītie punkti" at bounding box center [339, 238] width 197 height 98
drag, startPoint x: 312, startPoint y: 264, endPoint x: 384, endPoint y: 277, distance: 73.4
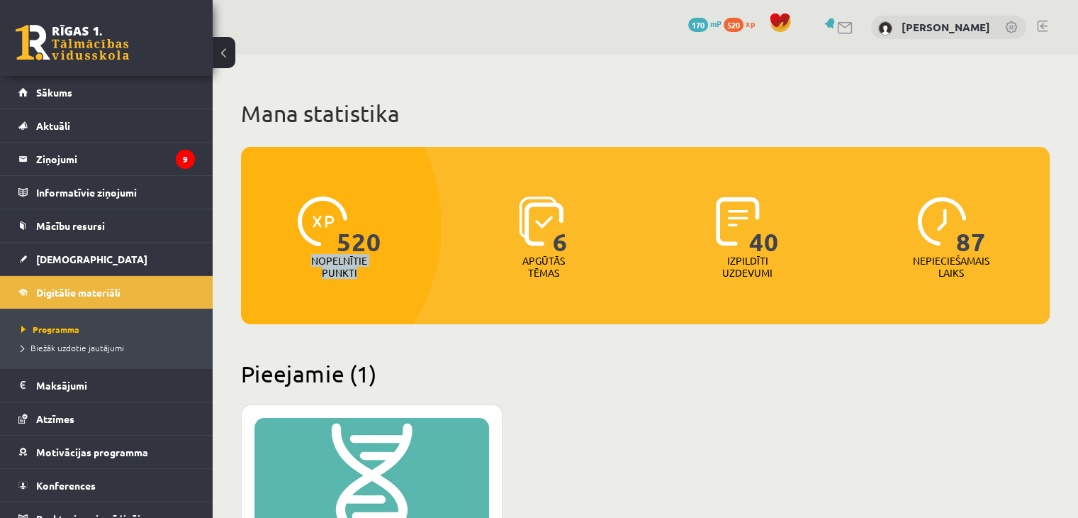
click at [384, 277] on div "520 Nopelnītie punkti" at bounding box center [339, 238] width 197 height 98
drag, startPoint x: 520, startPoint y: 256, endPoint x: 586, endPoint y: 287, distance: 72.9
click at [586, 287] on div "520 Nopelnītie punkti 6 Apgūtās tēmas 40 Izpildīti uzdevumi 87 Nepieciešamais l…" at bounding box center [645, 235] width 809 height 177
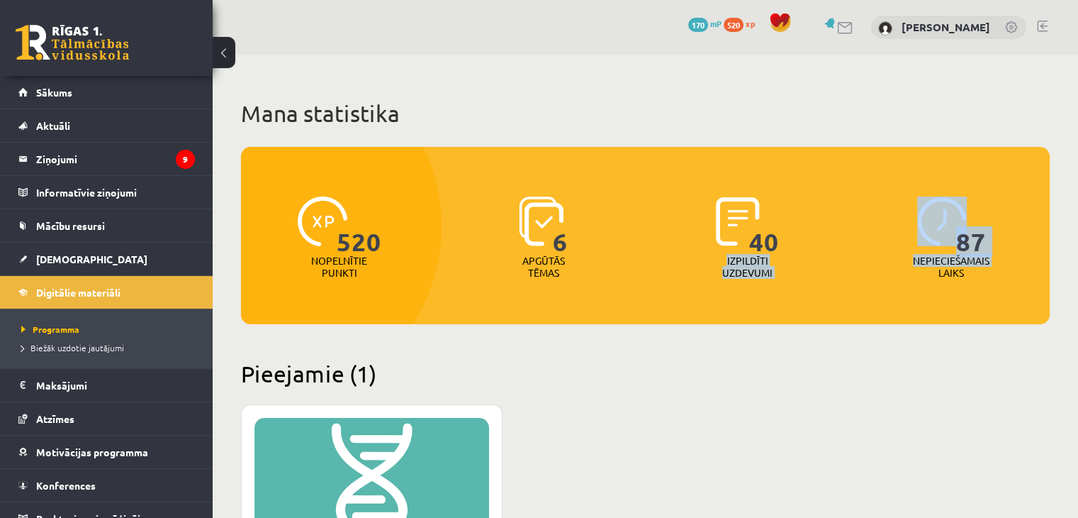
drag, startPoint x: 715, startPoint y: 259, endPoint x: 854, endPoint y: 304, distance: 146.0
click at [854, 304] on div "520 Nopelnītie punkti 6 Apgūtās tēmas 40 Izpildīti uzdevumi 87 Nepieciešamais l…" at bounding box center [645, 235] width 809 height 177
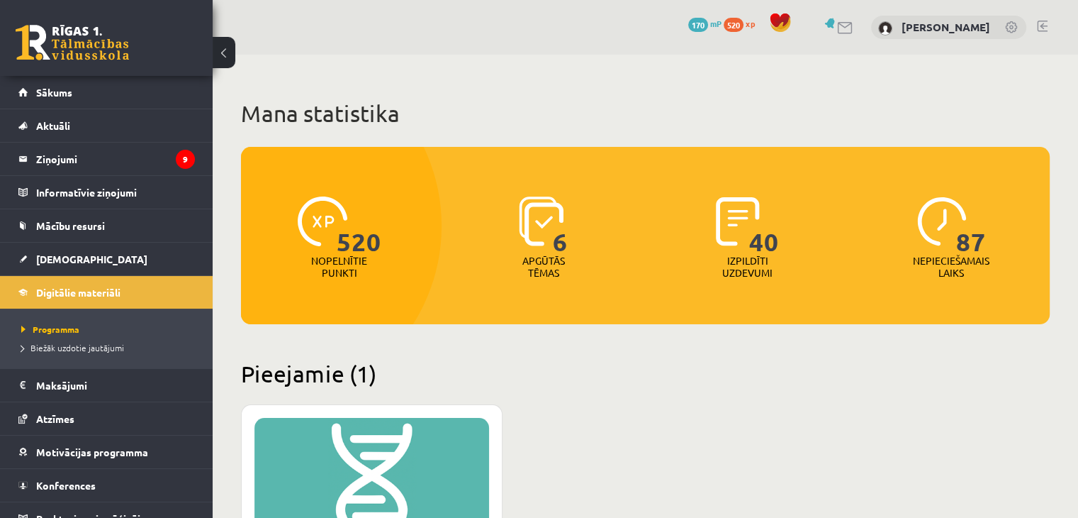
click at [967, 269] on p "Nepieciešamais laiks" at bounding box center [951, 267] width 77 height 24
drag, startPoint x: 902, startPoint y: 264, endPoint x: 1004, endPoint y: 281, distance: 103.6
click at [1004, 281] on div "87 Nepieciešamais laiks" at bounding box center [951, 238] width 197 height 98
click at [888, 276] on div "87 Nepieciešamais laiks" at bounding box center [951, 238] width 197 height 98
click at [920, 259] on p "Nepieciešamais laiks" at bounding box center [951, 267] width 77 height 24
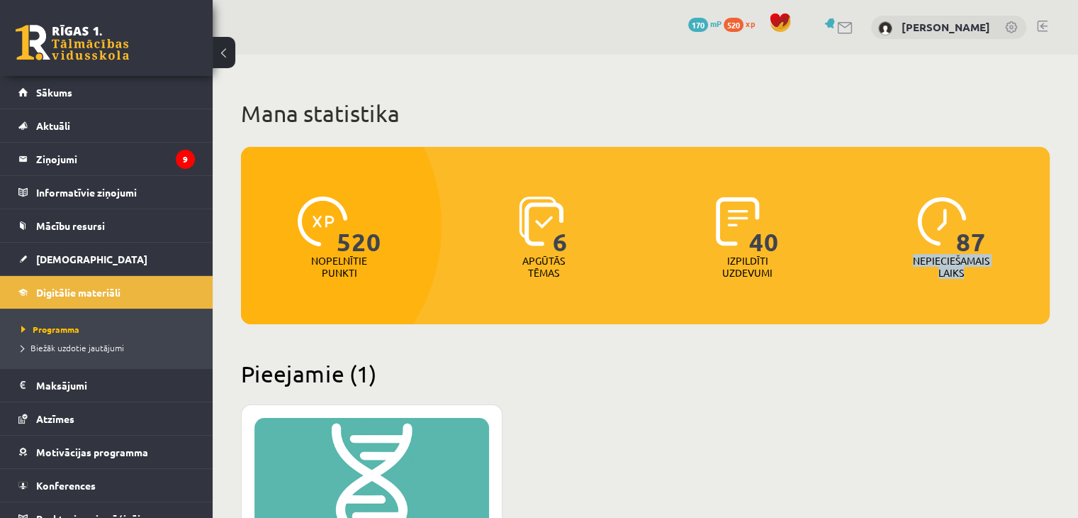
drag, startPoint x: 913, startPoint y: 259, endPoint x: 965, endPoint y: 279, distance: 55.4
click at [965, 279] on div "Nepieciešamais laiks" at bounding box center [951, 271] width 62 height 33
drag, startPoint x: 717, startPoint y: 260, endPoint x: 792, endPoint y: 277, distance: 77.1
click at [792, 277] on div "40 Izpildīti uzdevumi" at bounding box center [747, 238] width 197 height 98
drag, startPoint x: 520, startPoint y: 262, endPoint x: 586, endPoint y: 287, distance: 70.7
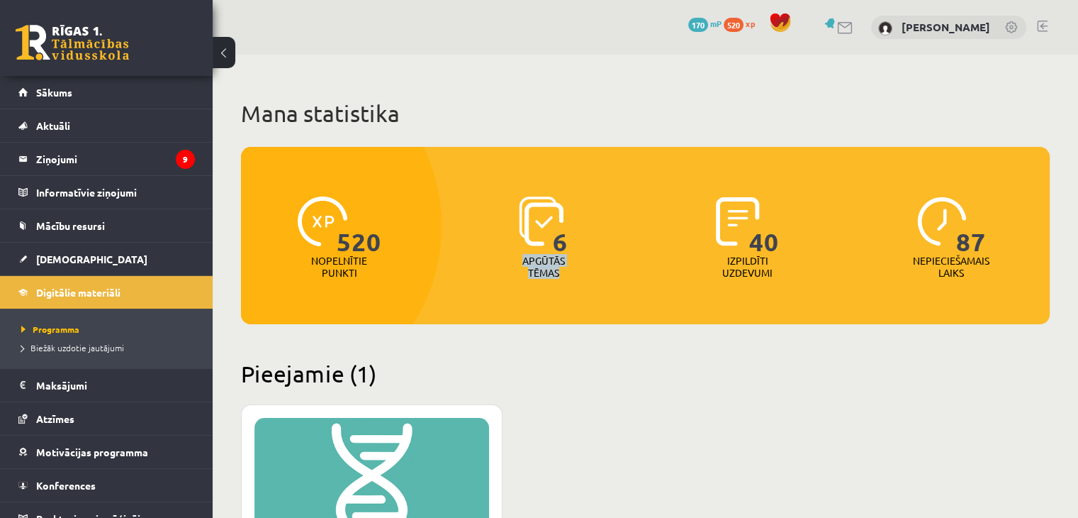
click at [586, 287] on div "520 Nopelnītie punkti 6 Apgūtās tēmas 40 Izpildīti uzdevumi 87 Nepieciešamais l…" at bounding box center [645, 235] width 809 height 177
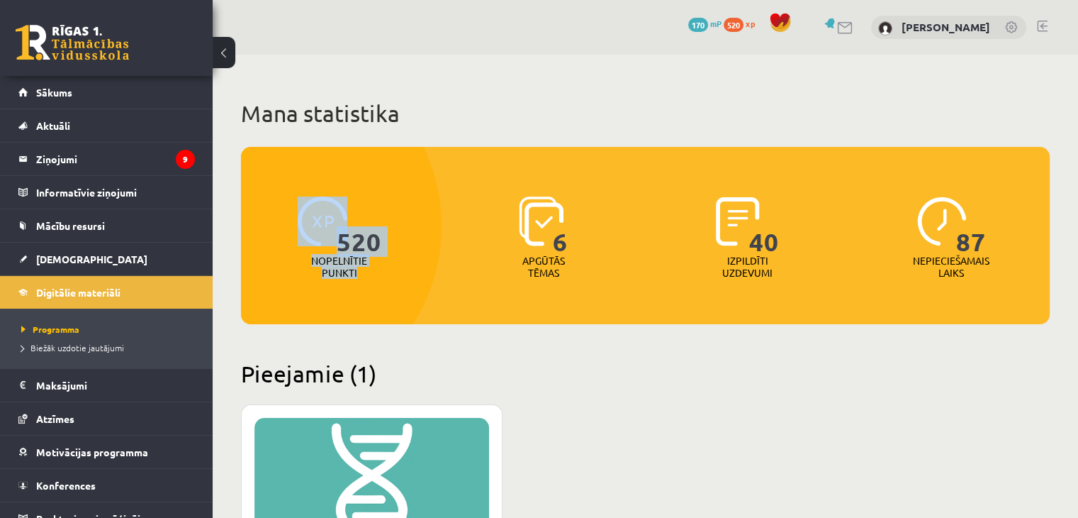
drag, startPoint x: 306, startPoint y: 253, endPoint x: 369, endPoint y: 275, distance: 66.1
click at [369, 275] on div "520 Nopelnītie punkti" at bounding box center [339, 238] width 197 height 98
click at [369, 275] on div "Nopelnītie punkti" at bounding box center [339, 271] width 62 height 33
drag, startPoint x: 312, startPoint y: 262, endPoint x: 392, endPoint y: 292, distance: 85.7
click at [392, 292] on div "520 Nopelnītie punkti 6 Apgūtās tēmas 40 Izpildīti uzdevumi 87 Nepieciešamais l…" at bounding box center [645, 235] width 809 height 177
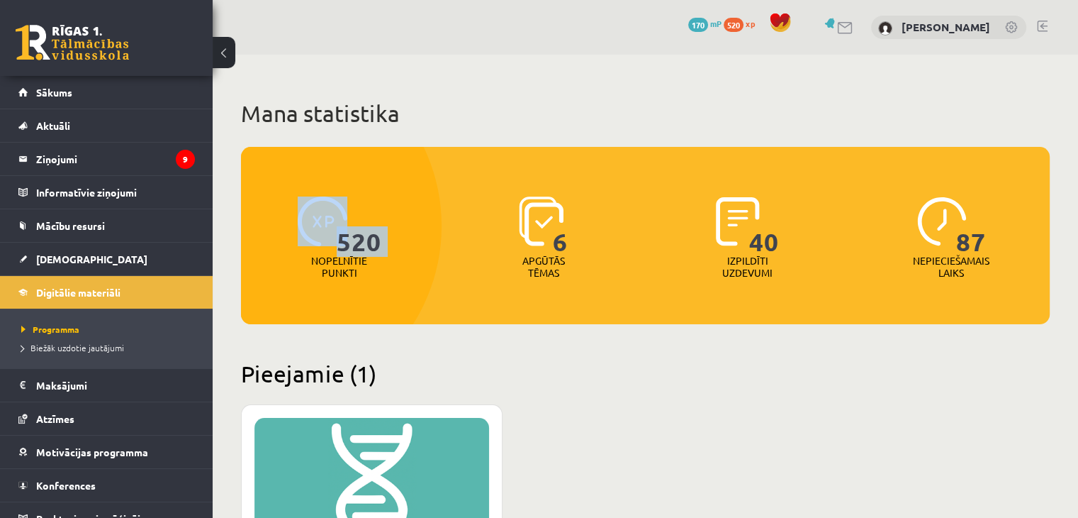
click at [392, 292] on div at bounding box center [253, 225] width 378 height 371
drag, startPoint x: 309, startPoint y: 262, endPoint x: 374, endPoint y: 269, distance: 65.6
click at [374, 269] on div "520 Nopelnītie punkti" at bounding box center [339, 238] width 197 height 98
drag, startPoint x: 519, startPoint y: 259, endPoint x: 586, endPoint y: 283, distance: 71.5
click at [586, 283] on div "6 Apgūtās tēmas" at bounding box center [543, 238] width 197 height 98
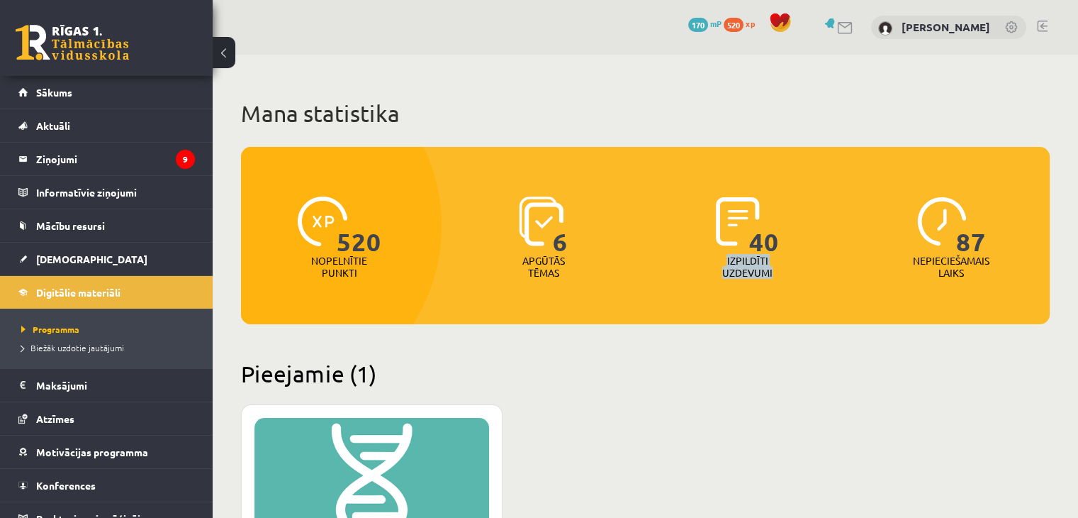
drag, startPoint x: 725, startPoint y: 259, endPoint x: 782, endPoint y: 279, distance: 61.0
click at [782, 279] on div "40 Izpildīti uzdevumi" at bounding box center [747, 238] width 197 height 98
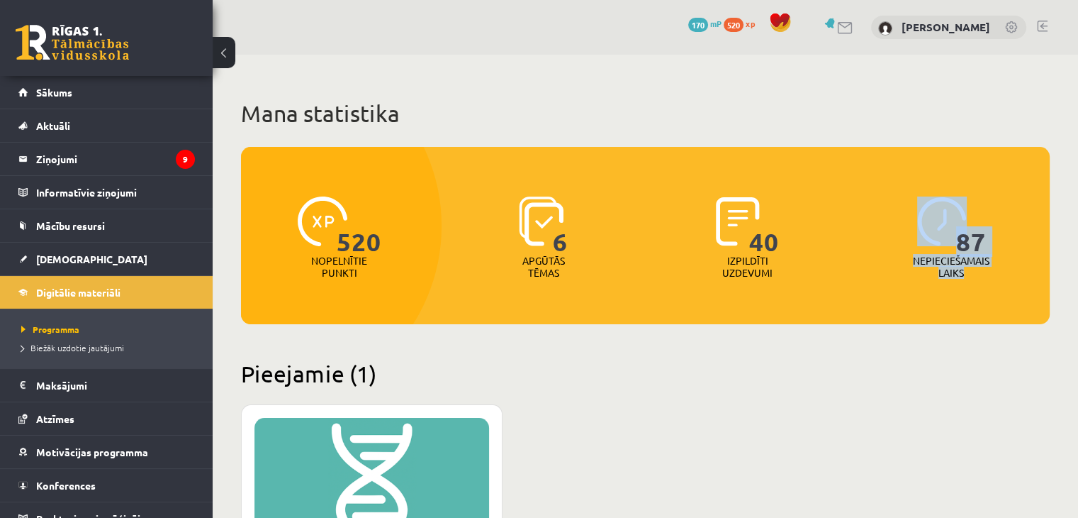
drag, startPoint x: 910, startPoint y: 259, endPoint x: 993, endPoint y: 270, distance: 83.7
click at [993, 270] on div "87 Nepieciešamais laiks" at bounding box center [951, 238] width 197 height 98
drag, startPoint x: 915, startPoint y: 262, endPoint x: 989, endPoint y: 294, distance: 80.7
click at [989, 294] on div "520 Nopelnītie punkti 6 Apgūtās tēmas 40 Izpildīti uzdevumi 87 Nepieciešamais l…" at bounding box center [645, 235] width 809 height 177
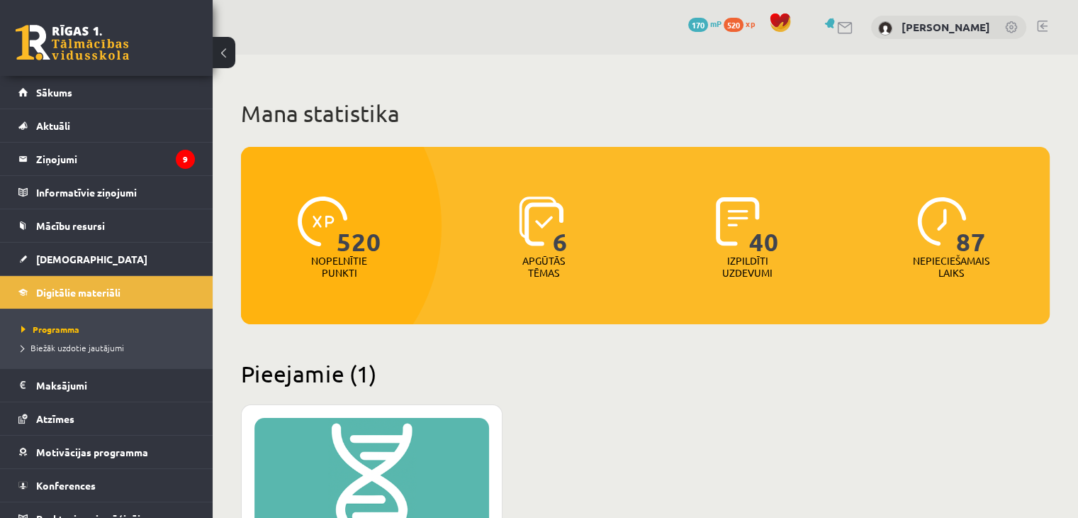
click at [315, 262] on p "Nopelnītie punkti" at bounding box center [339, 267] width 56 height 24
drag, startPoint x: 313, startPoint y: 259, endPoint x: 359, endPoint y: 273, distance: 48.2
click at [359, 273] on p "Nopelnītie punkti" at bounding box center [339, 267] width 56 height 24
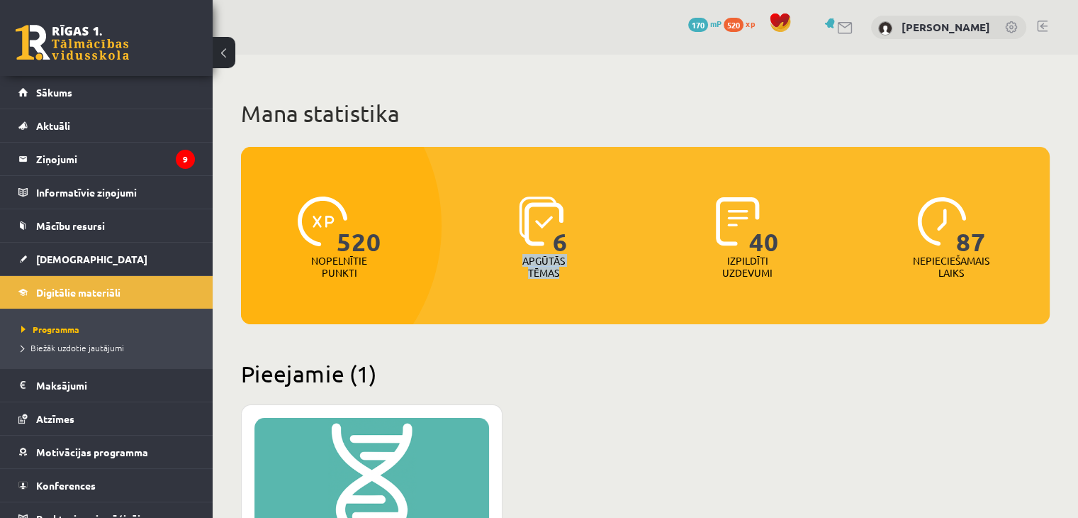
drag, startPoint x: 524, startPoint y: 259, endPoint x: 564, endPoint y: 274, distance: 43.1
click at [564, 274] on p "Apgūtās tēmas" at bounding box center [543, 267] width 55 height 24
drag, startPoint x: 727, startPoint y: 264, endPoint x: 783, endPoint y: 281, distance: 58.1
click at [783, 281] on div "40 Izpildīti uzdevumi" at bounding box center [747, 238] width 197 height 98
drag, startPoint x: 916, startPoint y: 261, endPoint x: 968, endPoint y: 272, distance: 53.7
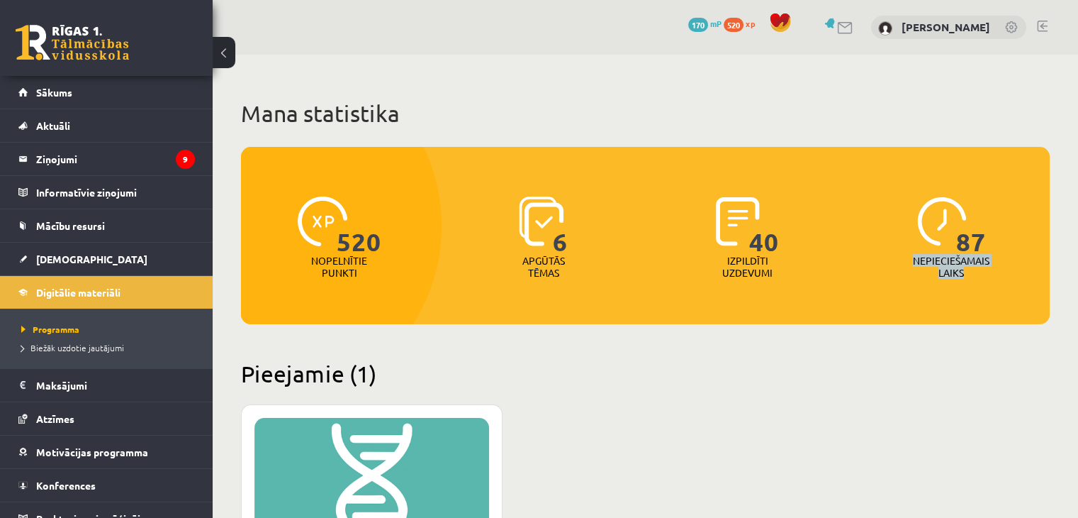
click at [968, 272] on p "Nepieciešamais laiks" at bounding box center [951, 267] width 77 height 24
click at [639, 291] on div "520 Nopelnītie punkti 6 Apgūtās tēmas 40 Izpildīti uzdevumi 87 Nepieciešamais l…" at bounding box center [645, 235] width 809 height 177
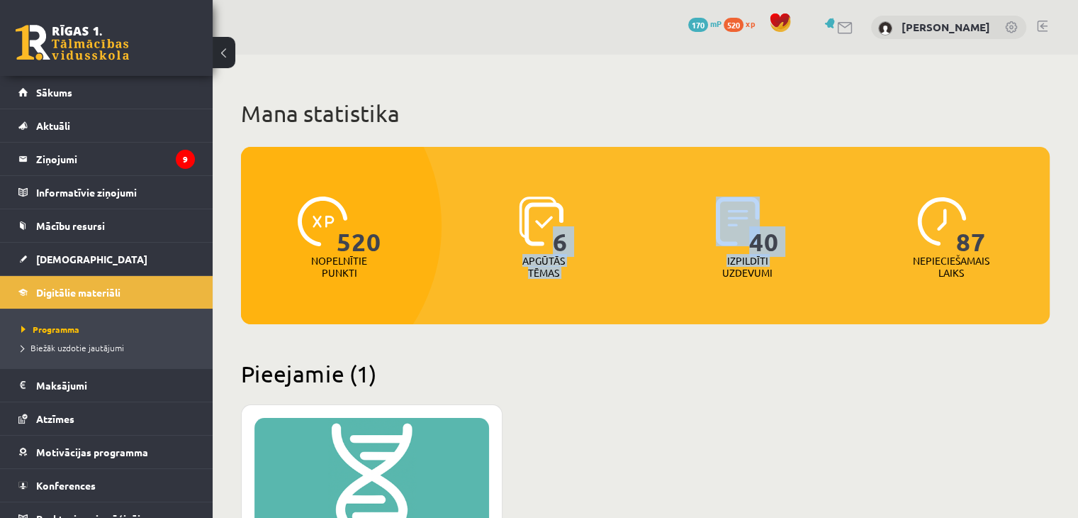
drag, startPoint x: 557, startPoint y: 242, endPoint x: 645, endPoint y: 277, distance: 94.8
click at [645, 277] on div "520 Nopelnītie punkti 6 Apgūtās tēmas 40 Izpildīti uzdevumi 87 Nepieciešamais l…" at bounding box center [645, 217] width 809 height 140
drag, startPoint x: 515, startPoint y: 200, endPoint x: 798, endPoint y: 287, distance: 296.7
click at [798, 287] on div "520 Nopelnītie punkti 6 Apgūtās tēmas 40 Izpildīti uzdevumi 87 Nepieciešamais l…" at bounding box center [645, 235] width 809 height 177
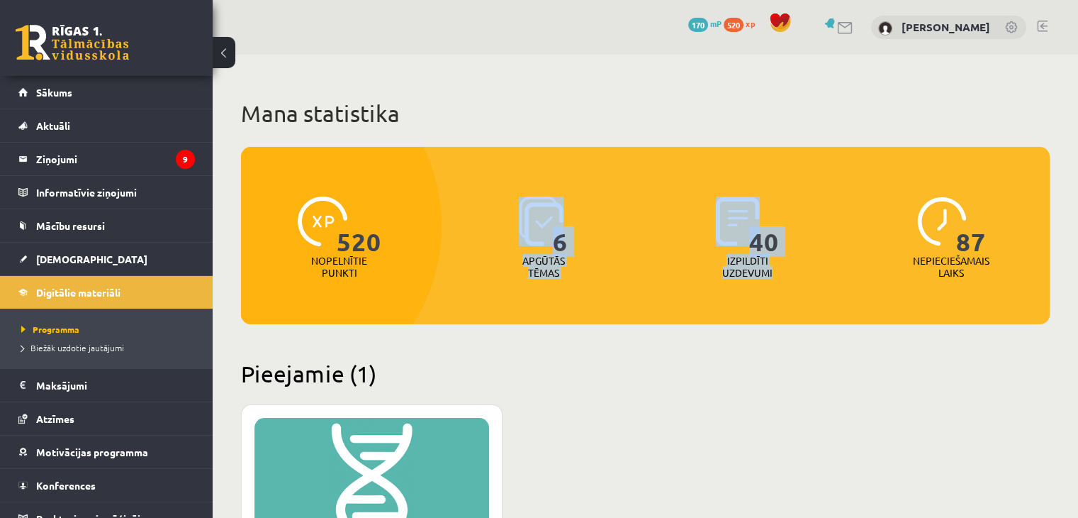
click at [633, 296] on div "520 Nopelnītie punkti 6 Apgūtās tēmas 40 Izpildīti uzdevumi 87 Nepieciešamais l…" at bounding box center [645, 235] width 809 height 177
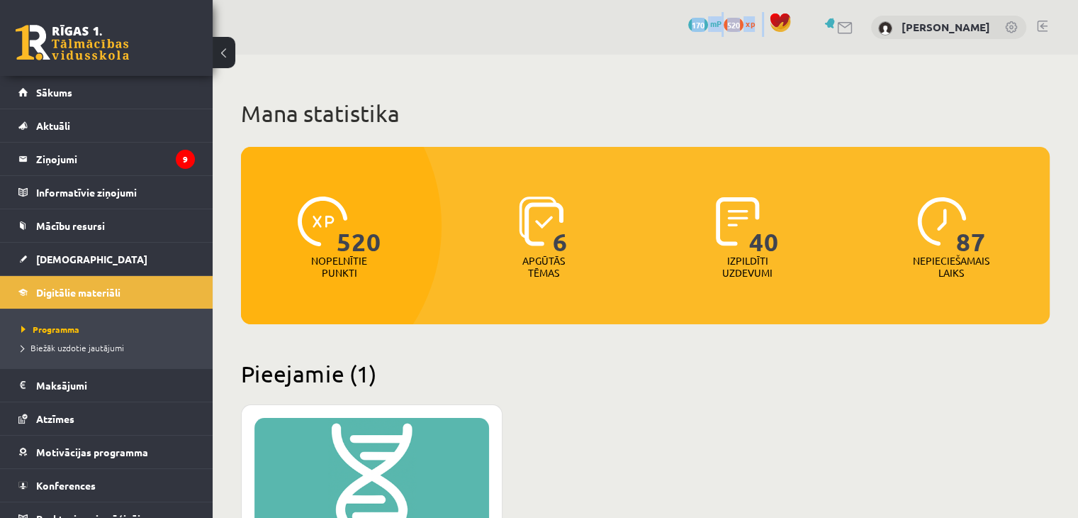
drag, startPoint x: 675, startPoint y: 17, endPoint x: 769, endPoint y: 33, distance: 95.6
click at [769, 33] on div "0 Dāvanas 170 mP 520 xp Roberts Stāmurs" at bounding box center [646, 27] width 866 height 55
click at [749, 104] on h1 "Mana statistika" at bounding box center [645, 113] width 809 height 28
